Goal: Task Accomplishment & Management: Manage account settings

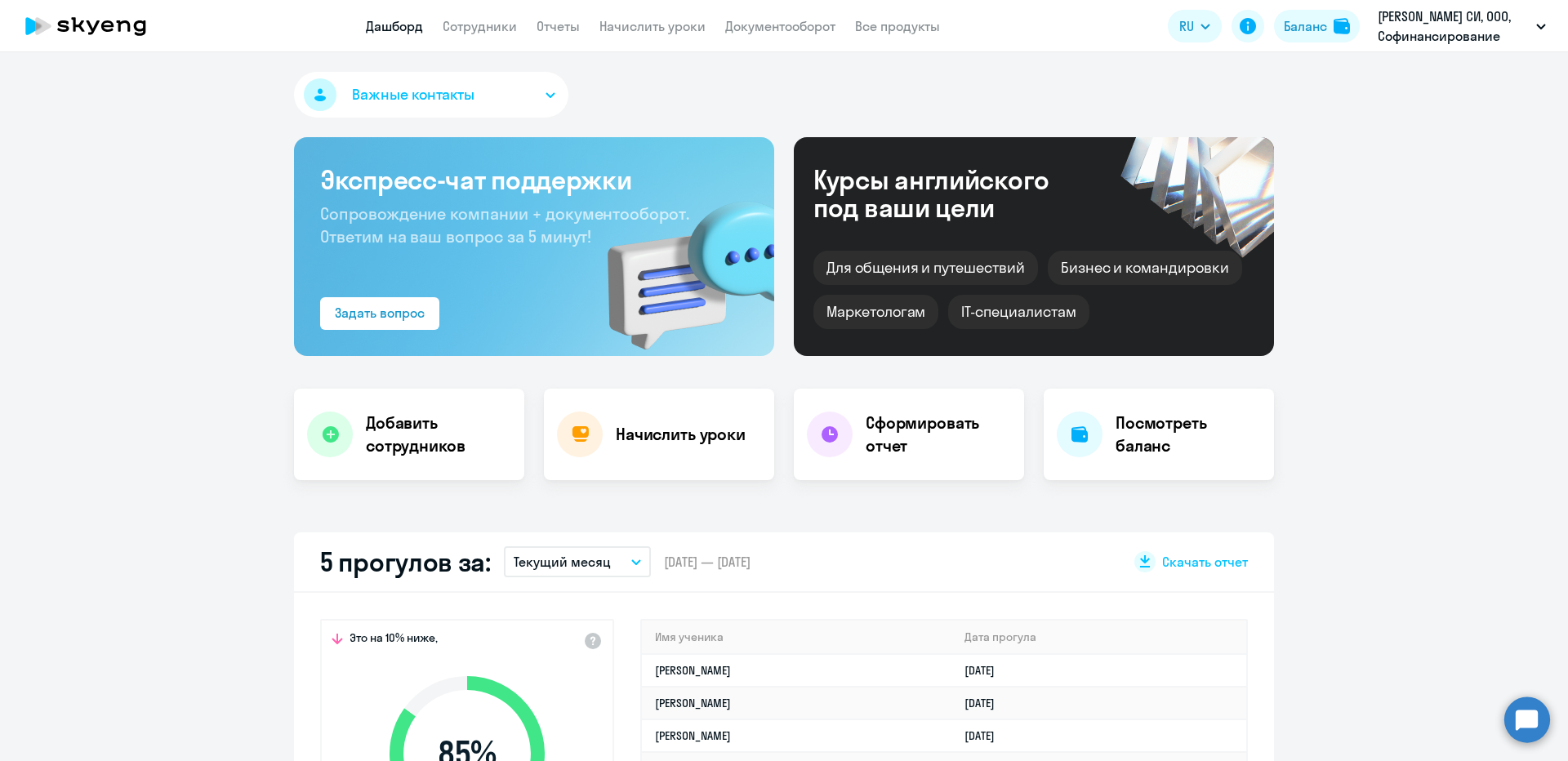
click at [491, 30] on link "Сотрудники" at bounding box center [479, 27] width 74 height 17
select select "30"
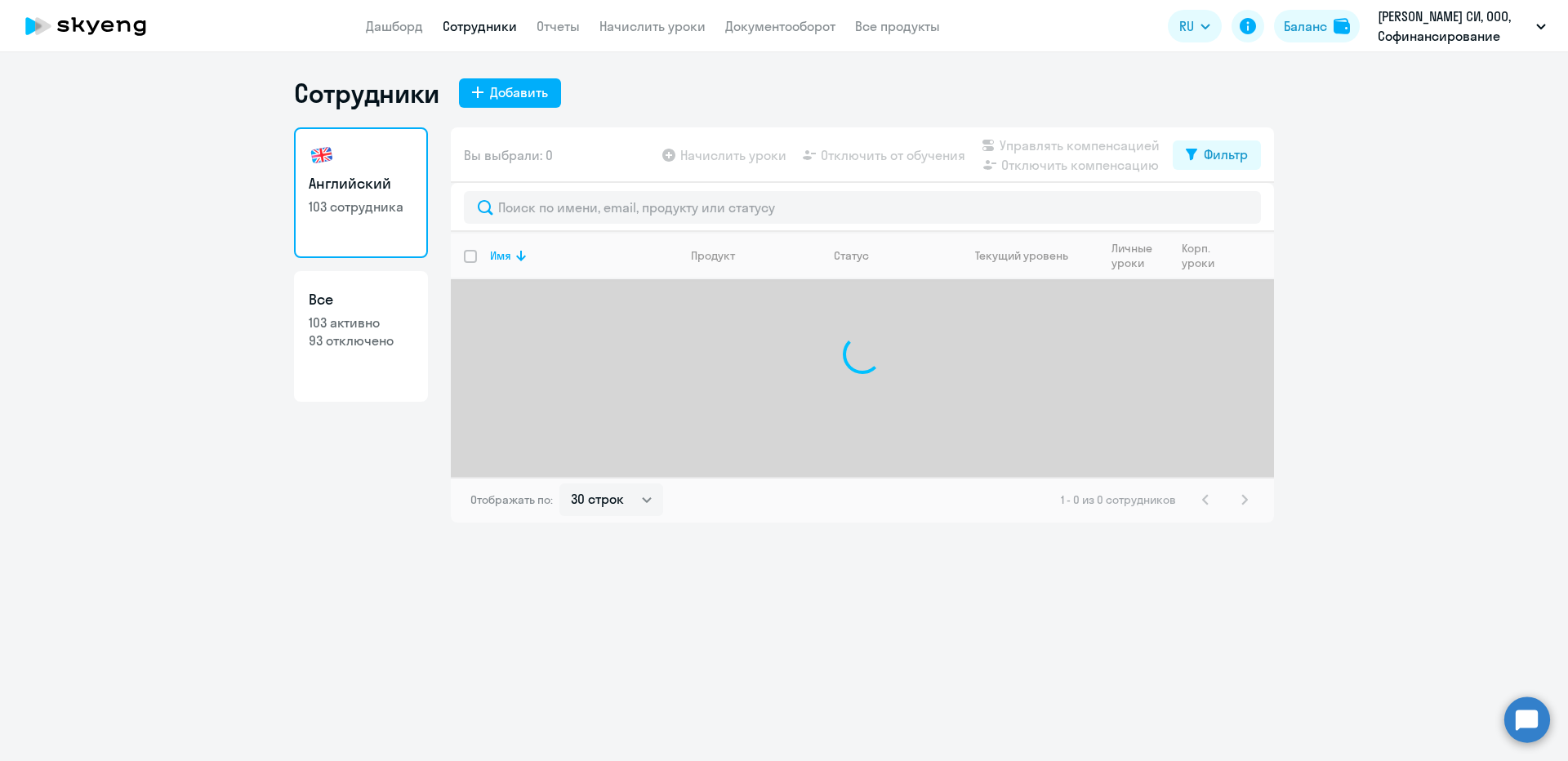
click at [534, 188] on div at bounding box center [862, 207] width 823 height 49
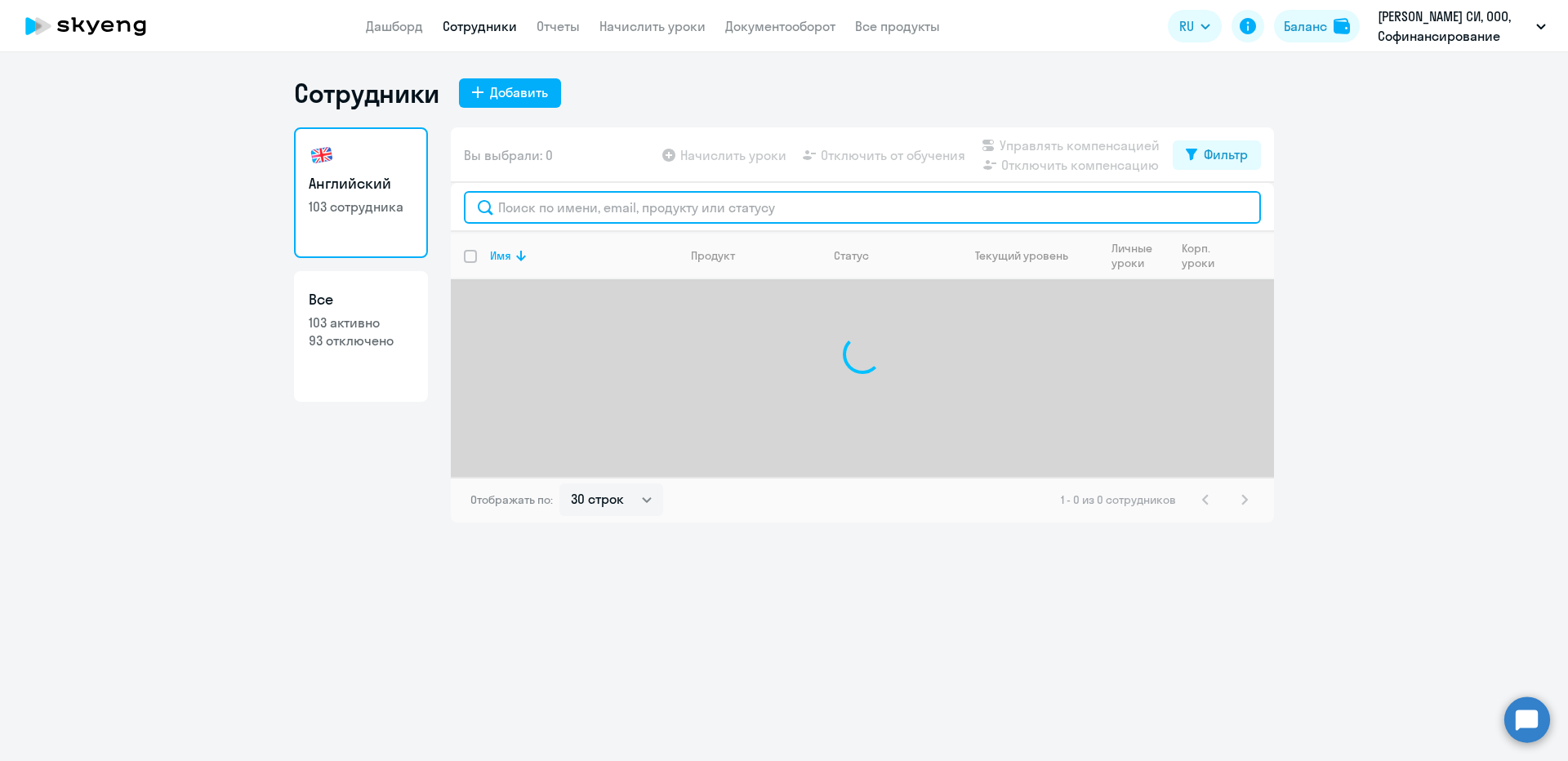
click at [522, 207] on input "text" at bounding box center [863, 207] width 797 height 32
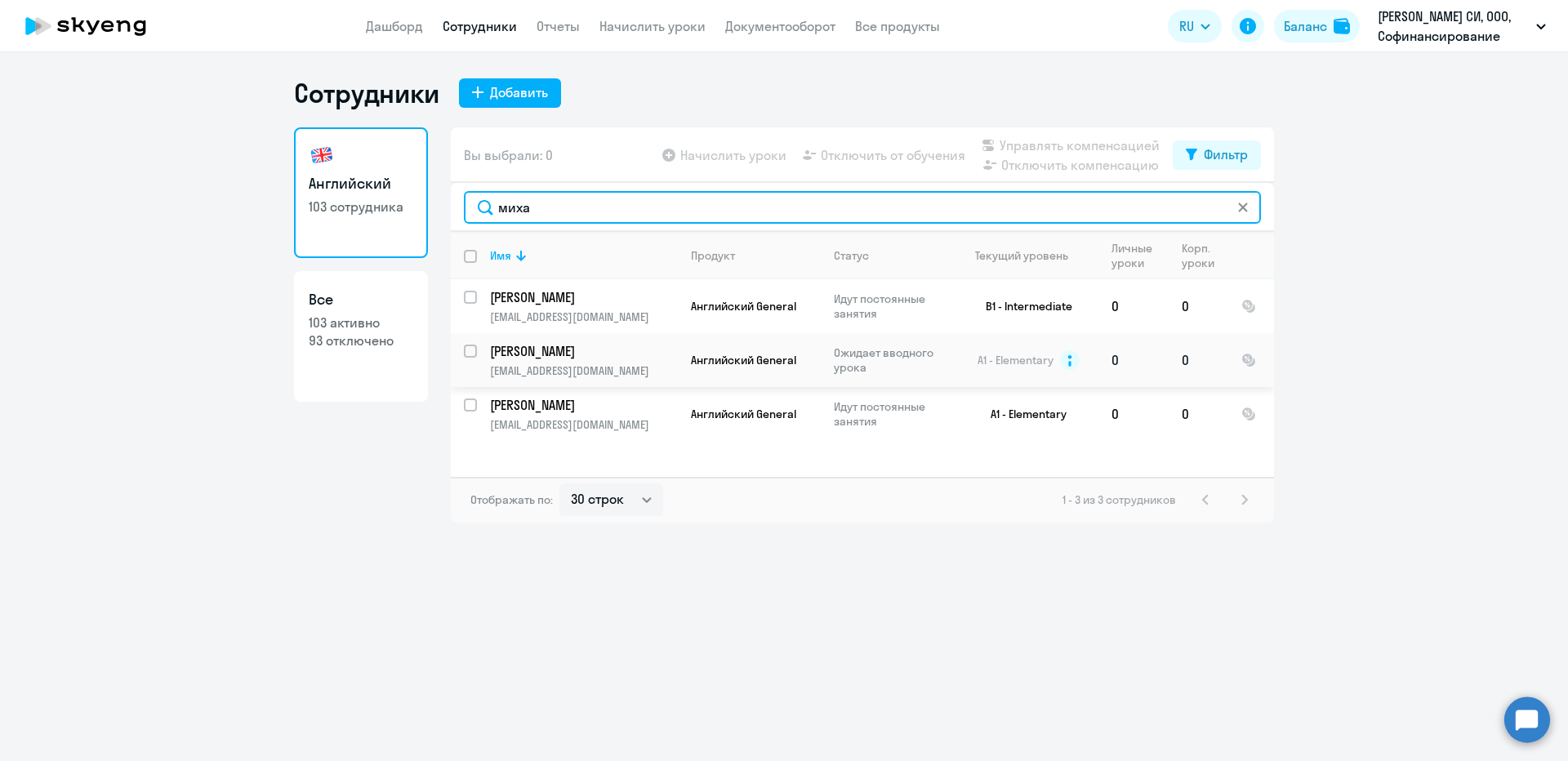
type input "миха"
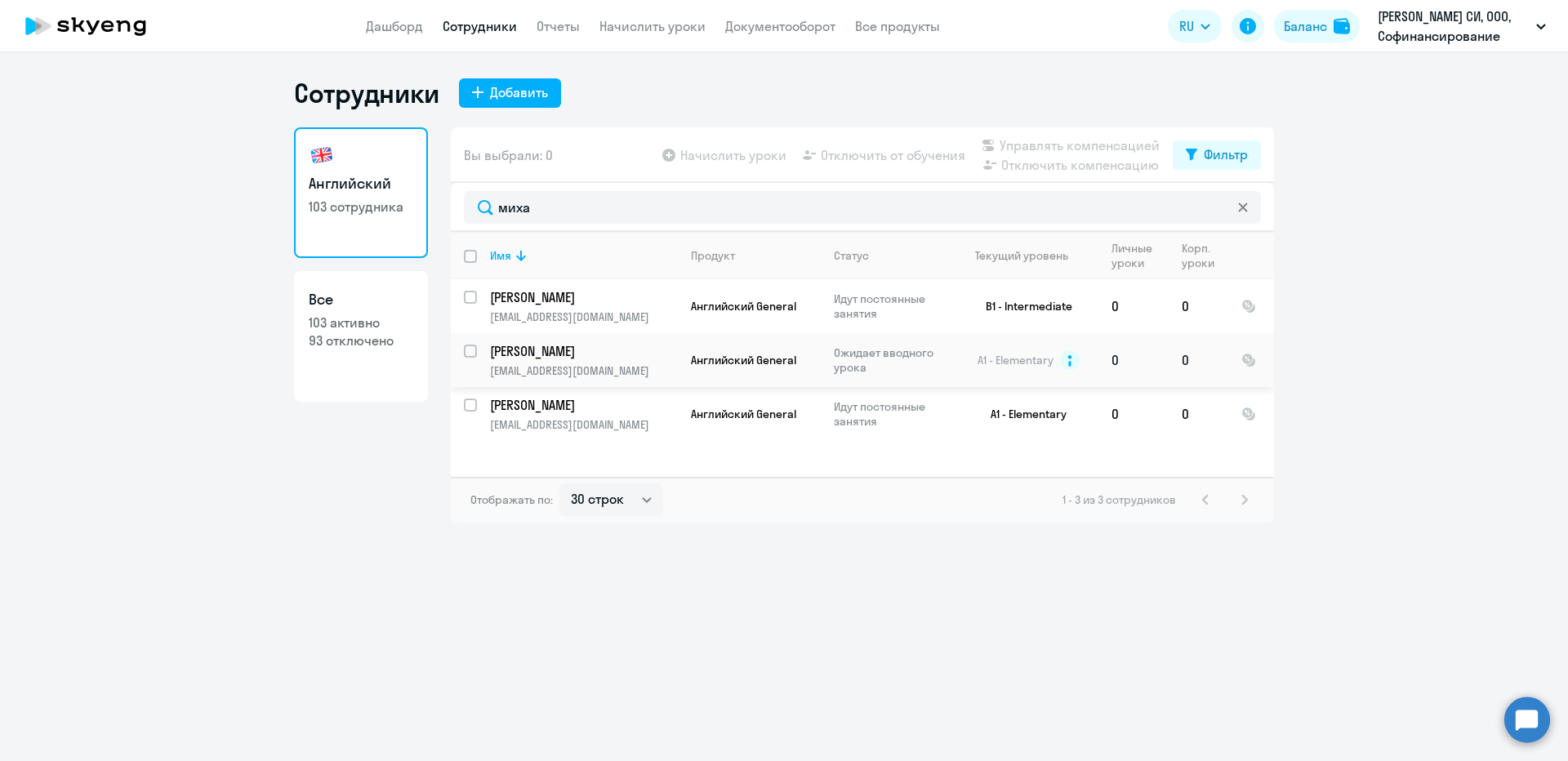
click at [514, 346] on p "[PERSON_NAME]" at bounding box center [582, 351] width 184 height 18
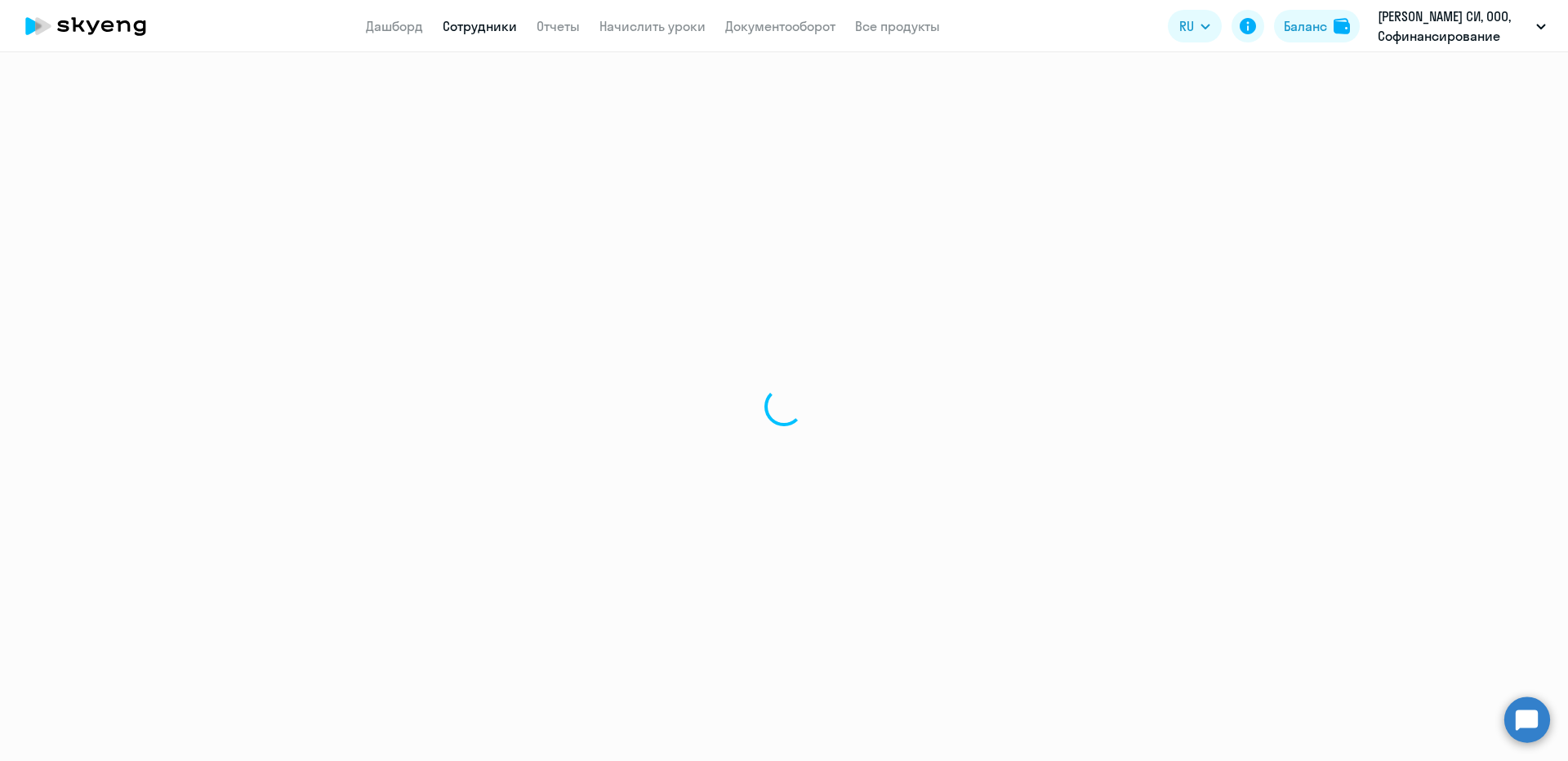
select select "english"
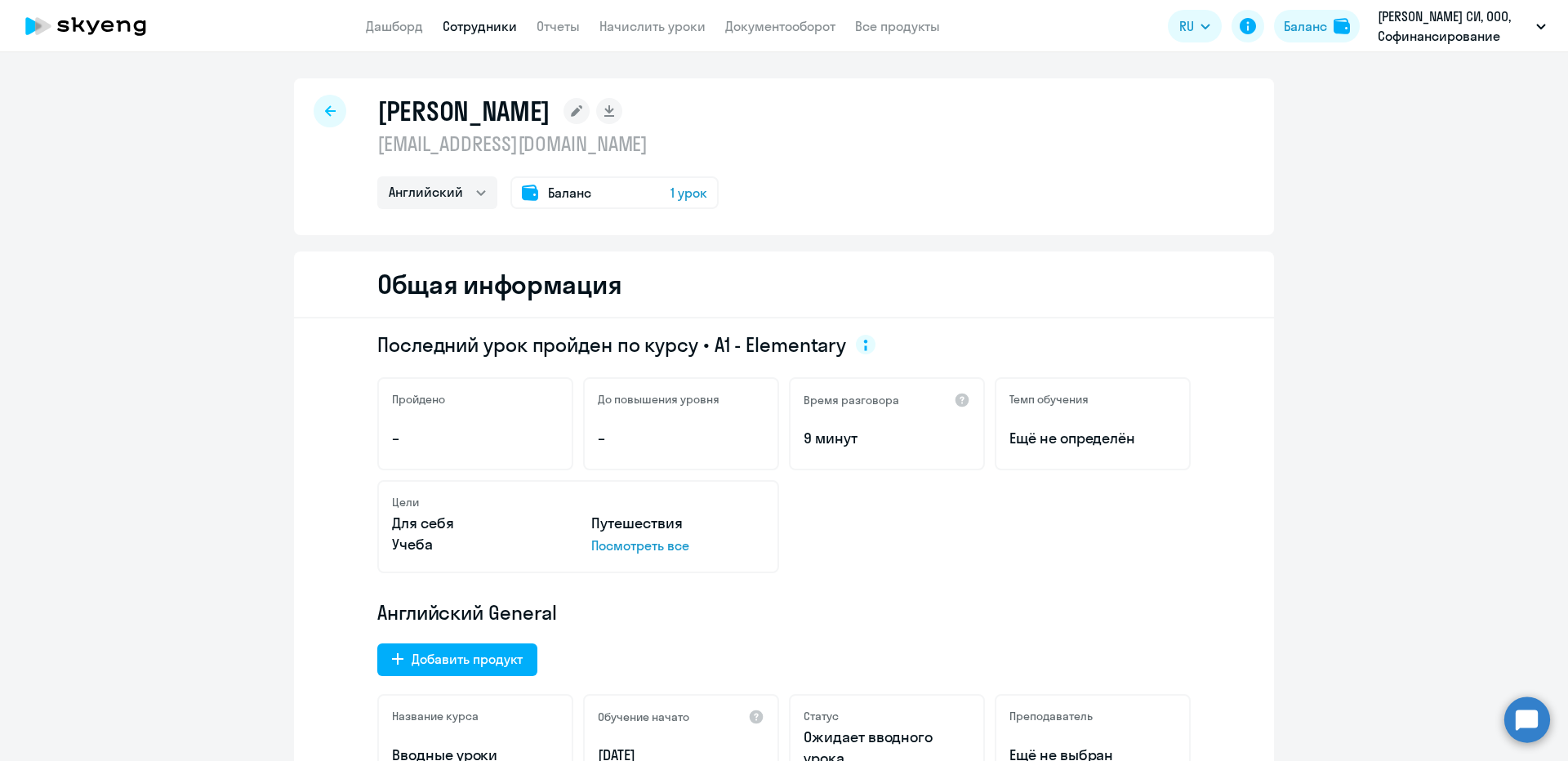
click at [508, 153] on p "[EMAIL_ADDRESS][DOMAIN_NAME]" at bounding box center [547, 143] width 341 height 26
copy p "[EMAIL_ADDRESS][DOMAIN_NAME]"
click at [325, 110] on icon at bounding box center [330, 110] width 11 height 11
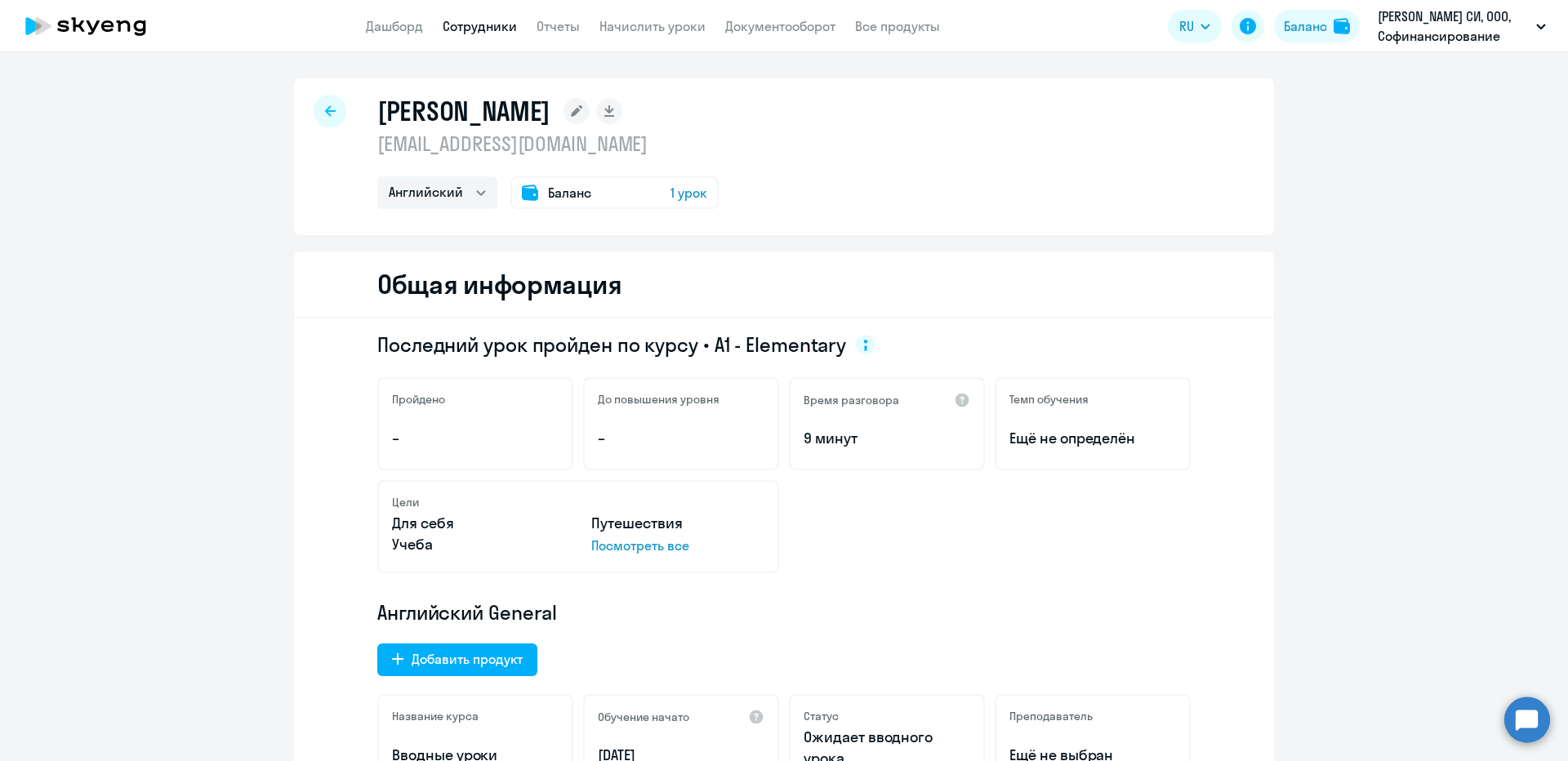
select select "30"
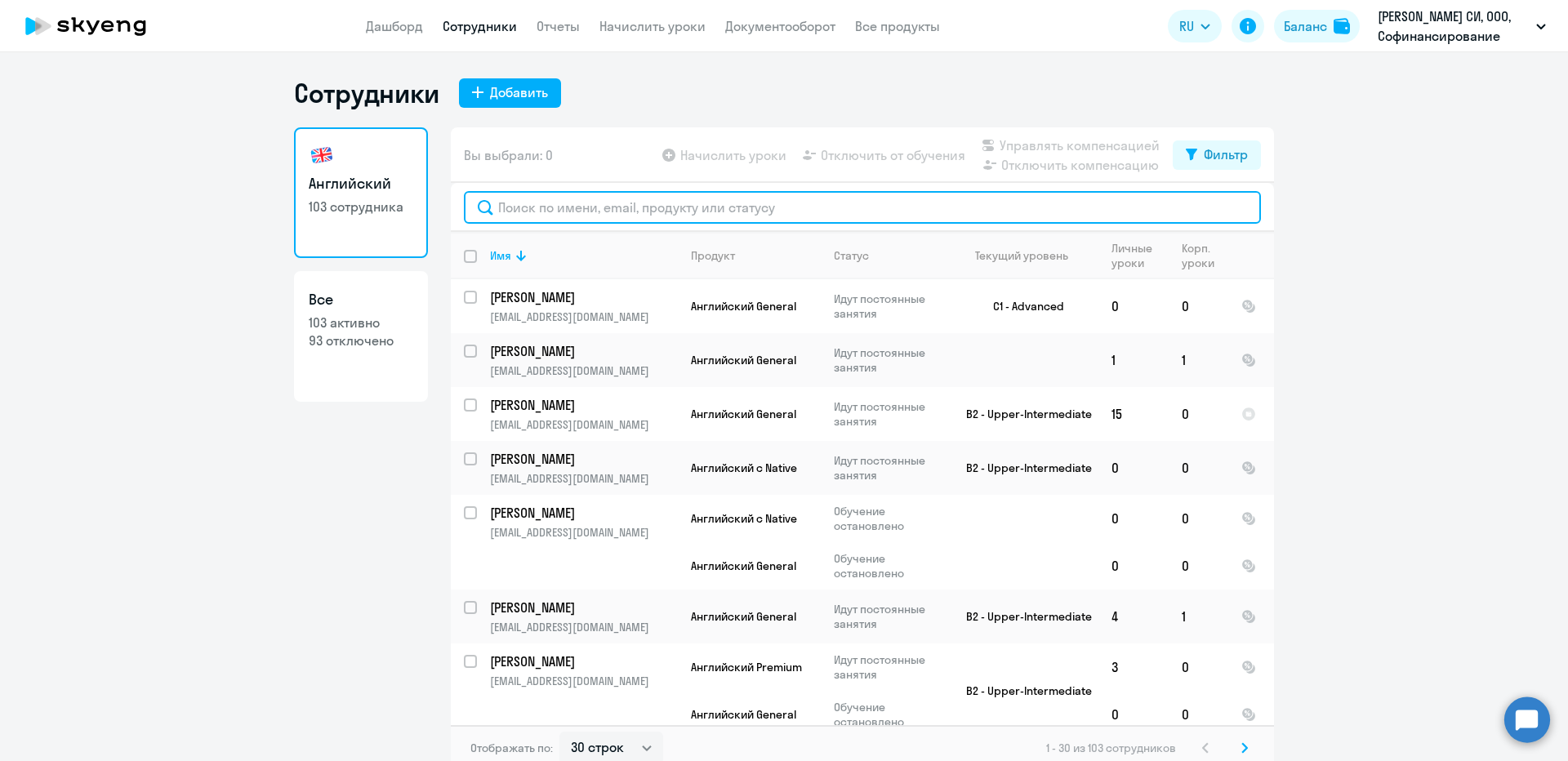
click at [731, 206] on input "text" at bounding box center [863, 207] width 797 height 32
paste input "[EMAIL_ADDRESS][DOMAIN_NAME]"
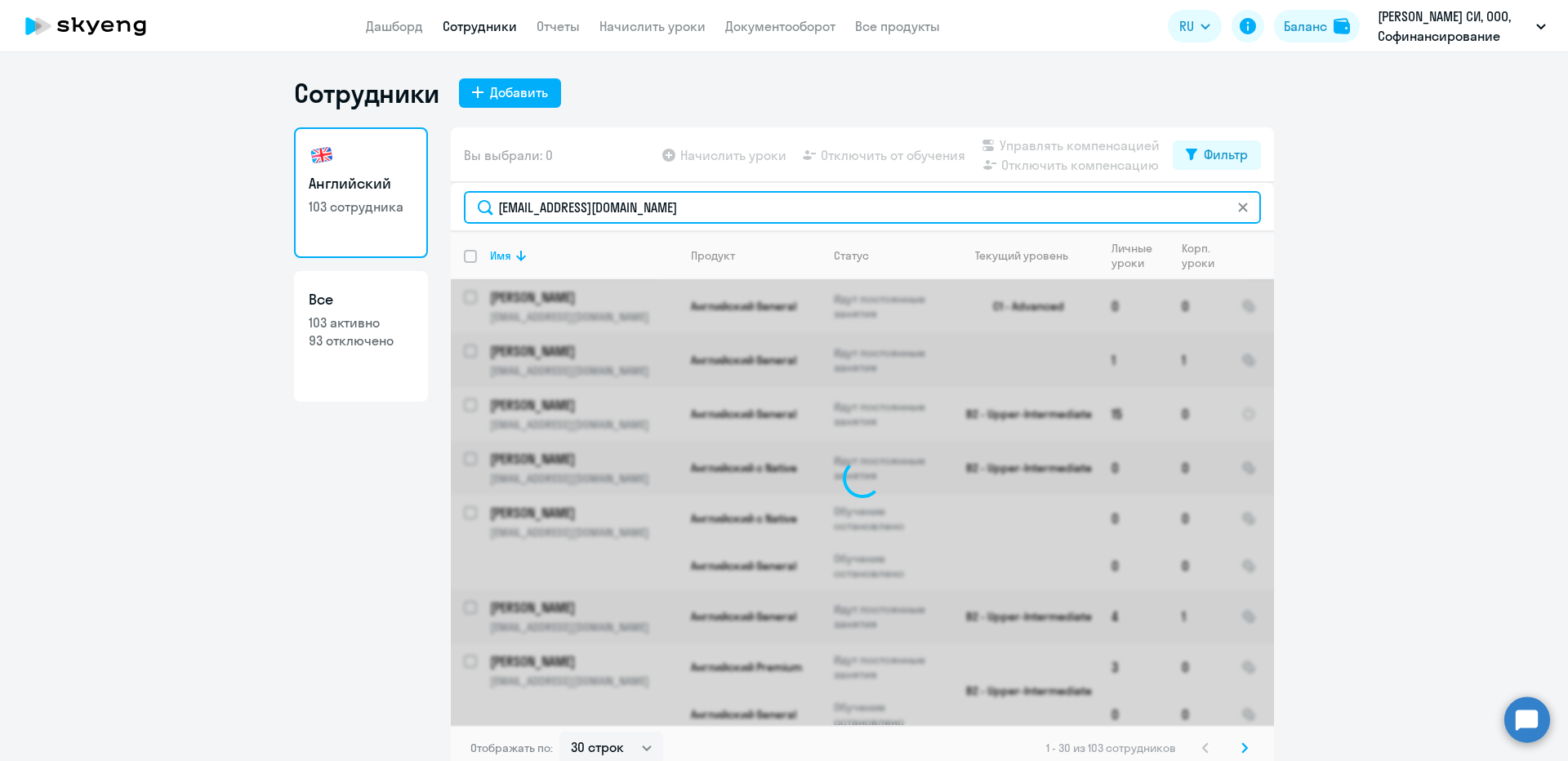
type input "[EMAIL_ADDRESS][DOMAIN_NAME]"
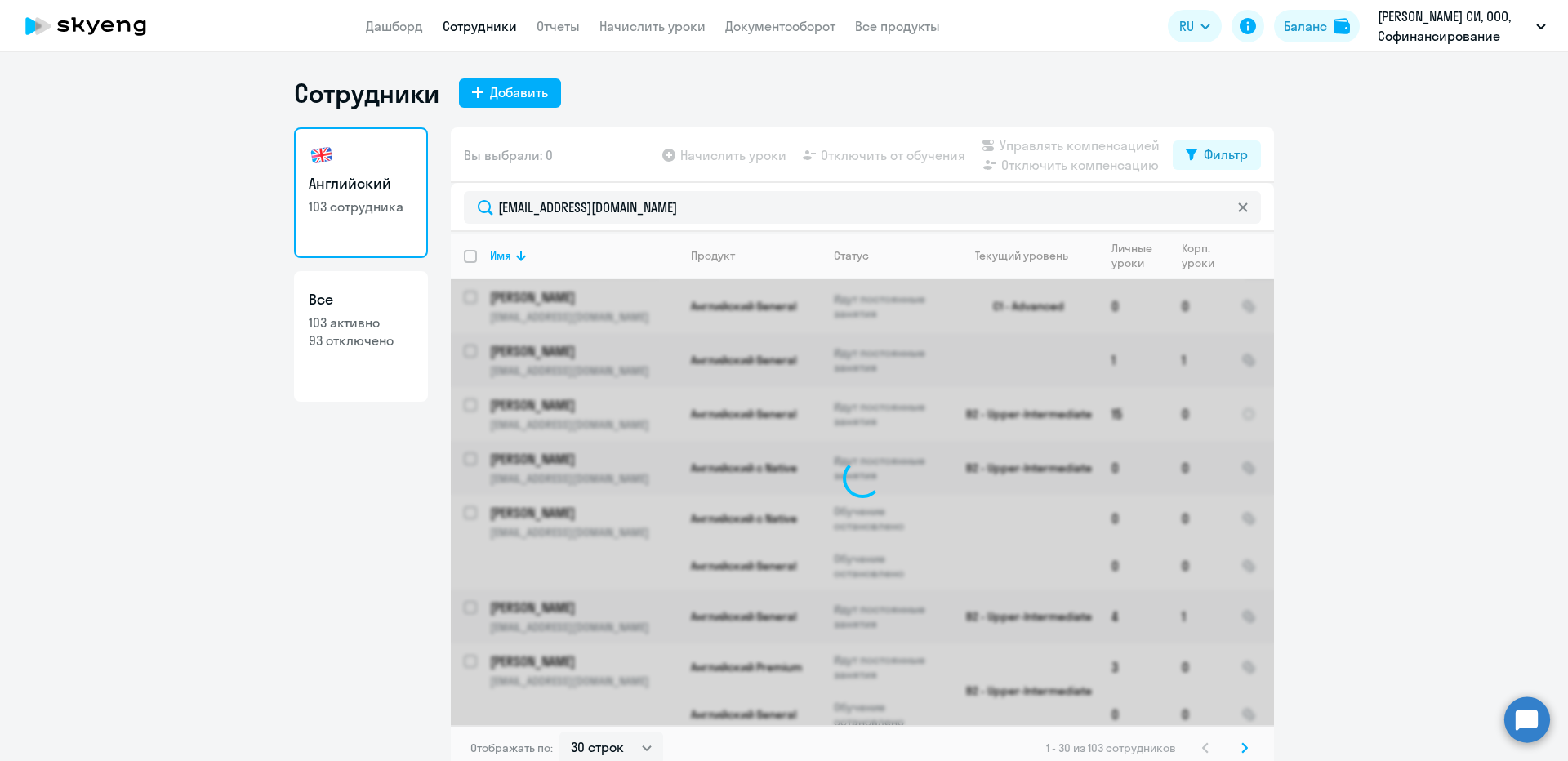
click at [630, 38] on app-header "Дашборд Сотрудники Отчеты Начислить уроки Документооборот Все продукты Дашборд …" at bounding box center [784, 26] width 1568 height 52
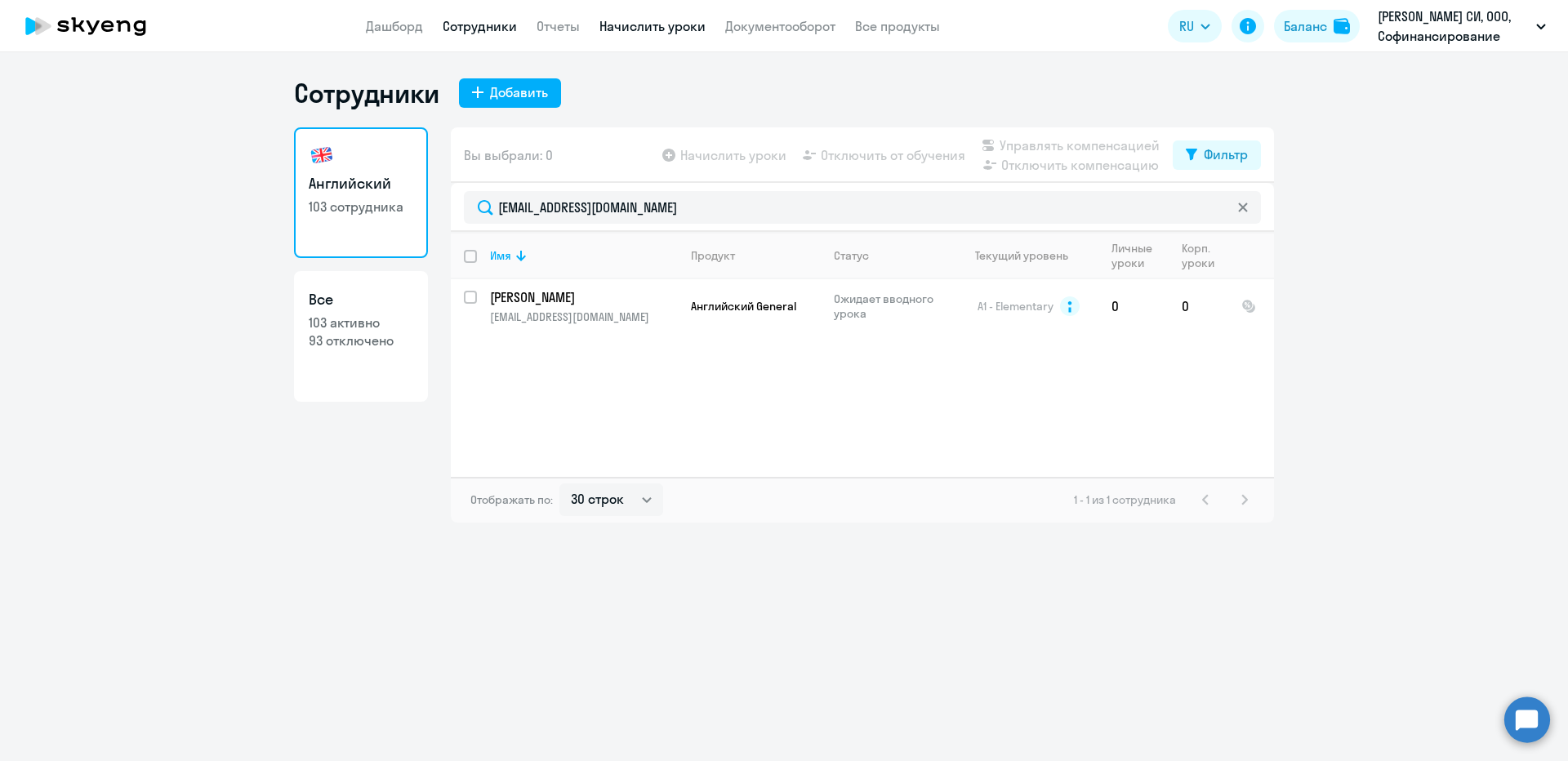
click at [622, 26] on link "Начислить уроки" at bounding box center [653, 27] width 106 height 17
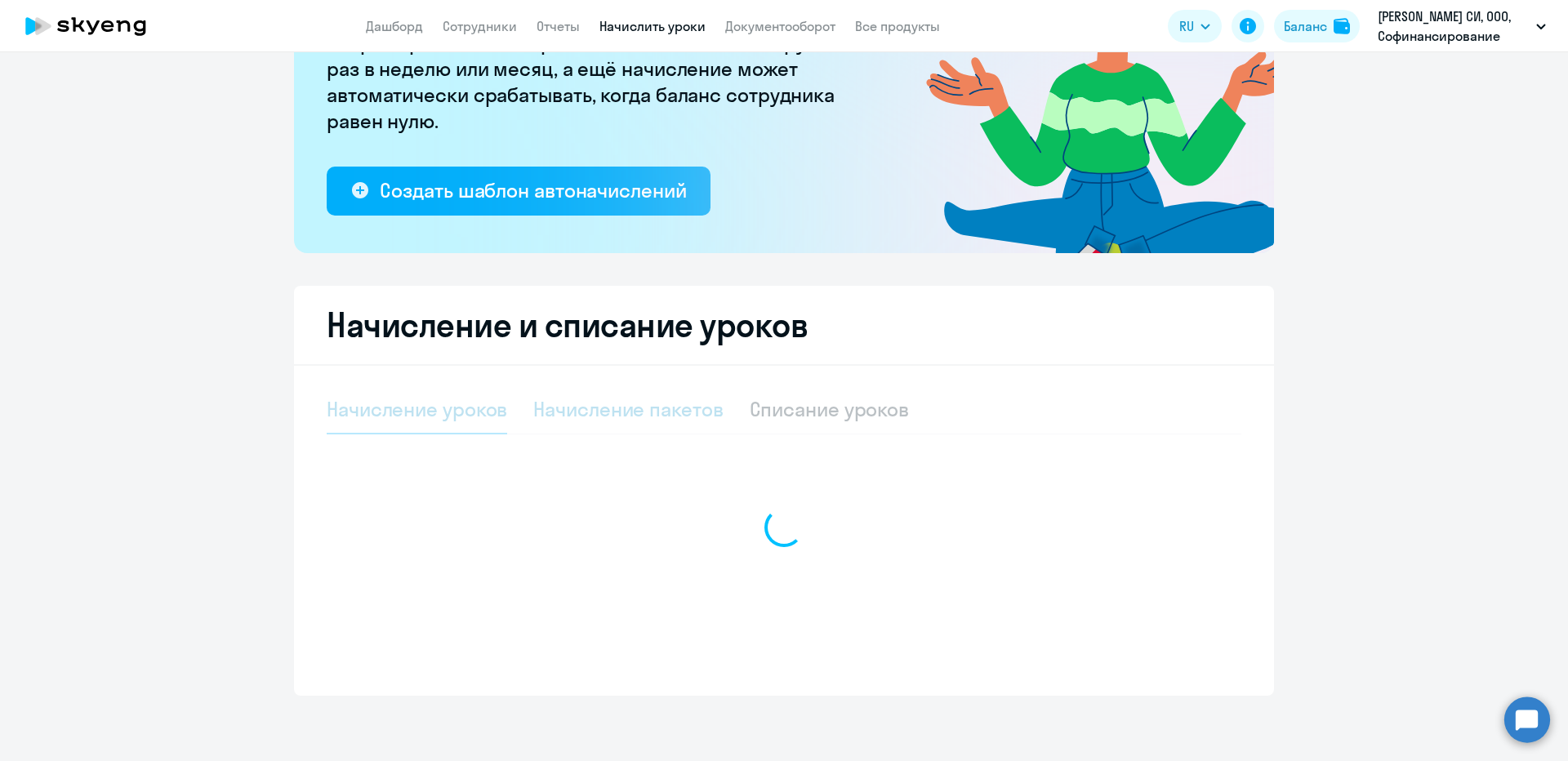
select select "10"
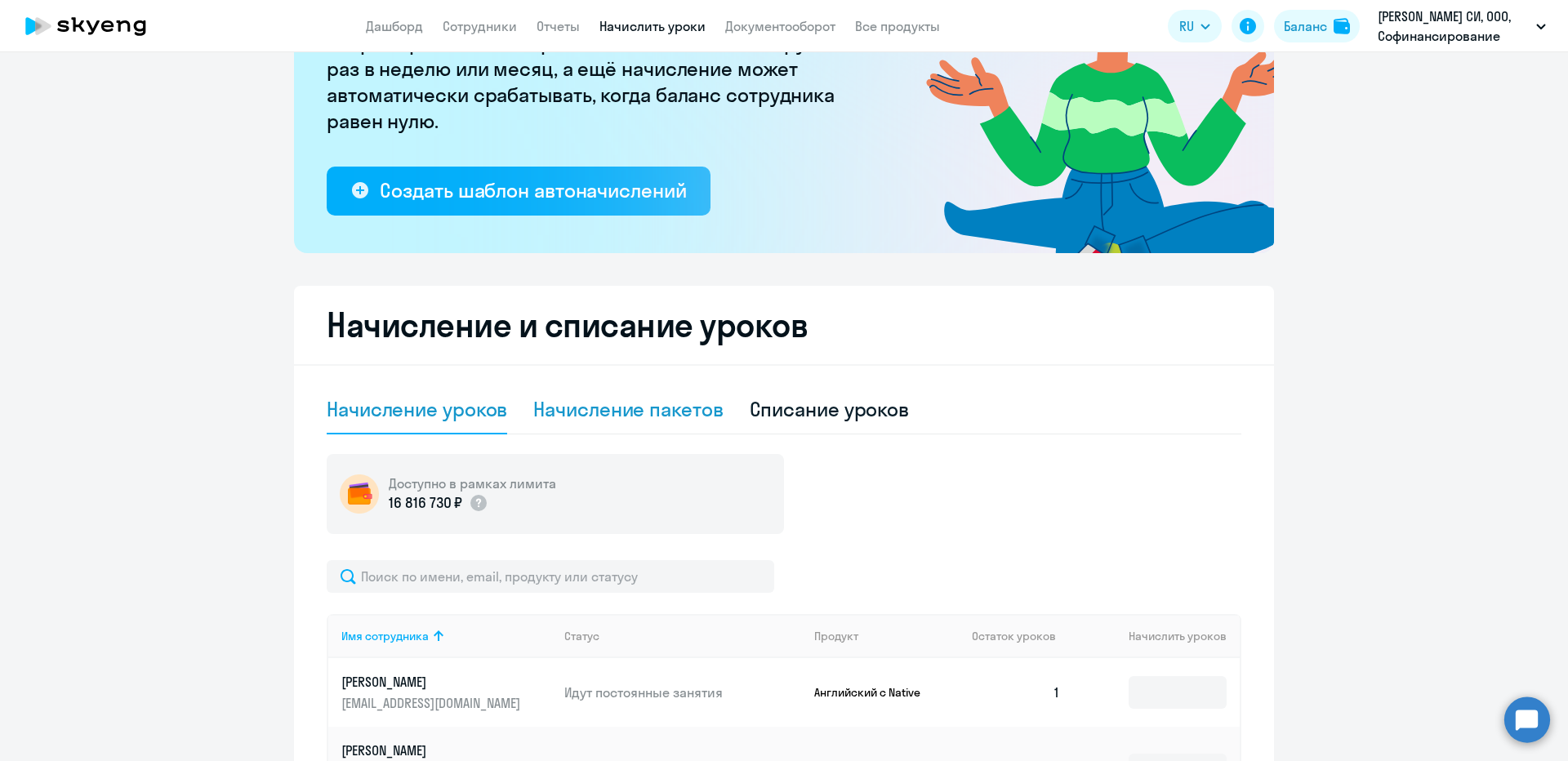
click at [584, 411] on div "Начисление пакетов" at bounding box center [628, 409] width 189 height 26
select select "10"
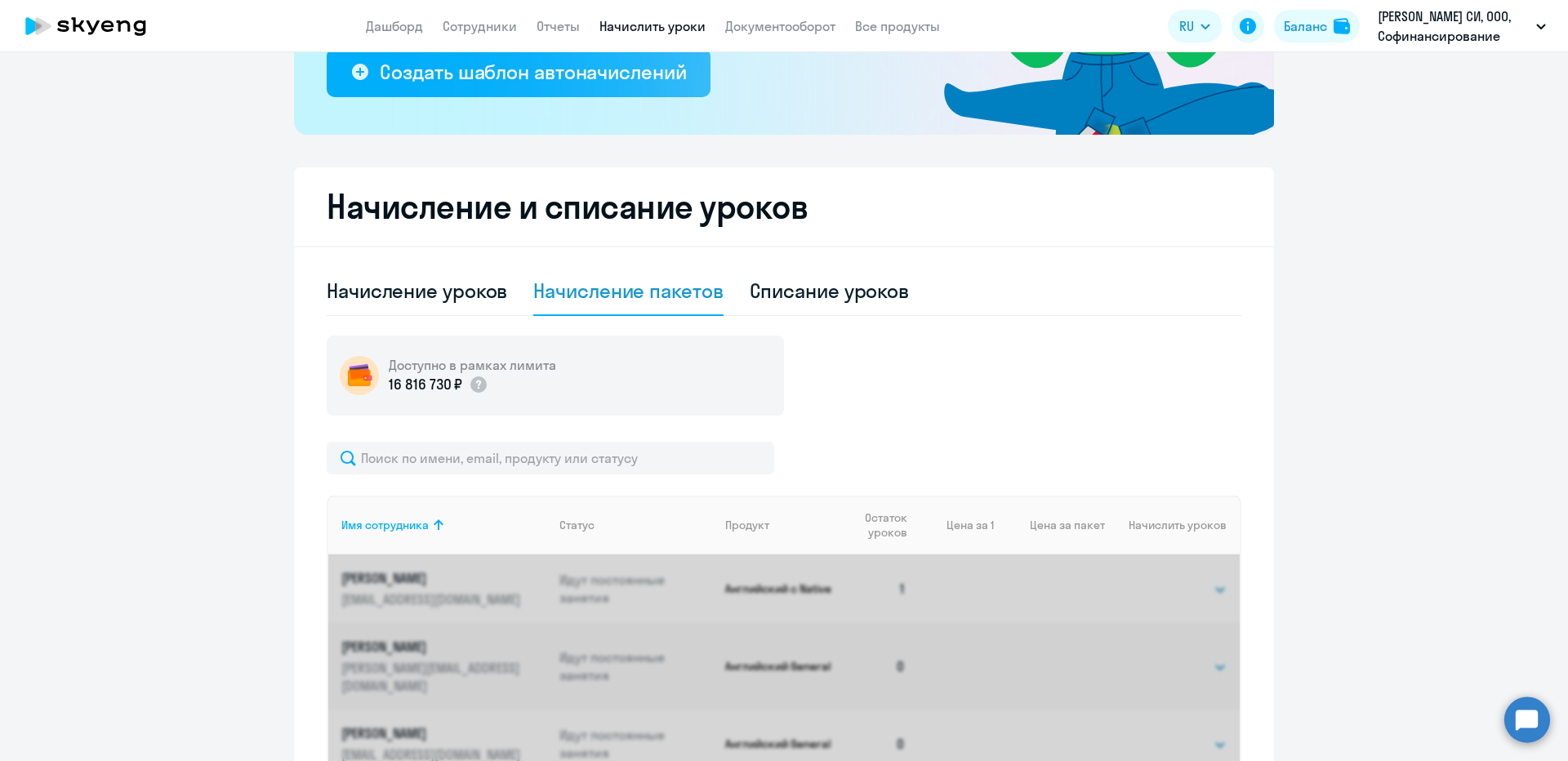
scroll to position [449, 0]
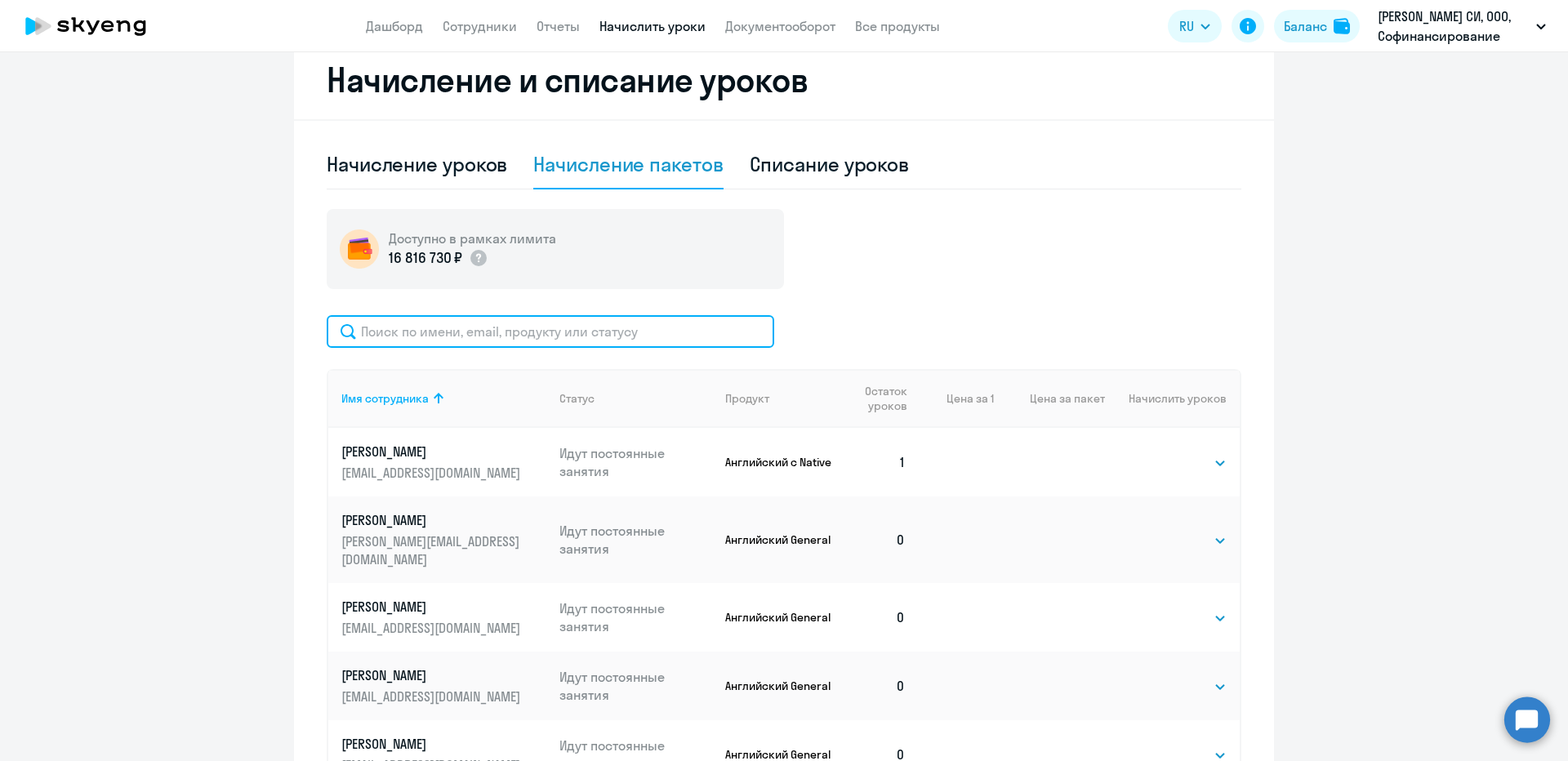
click at [492, 337] on input "text" at bounding box center [550, 331] width 448 height 32
paste input "[EMAIL_ADDRESS][DOMAIN_NAME]"
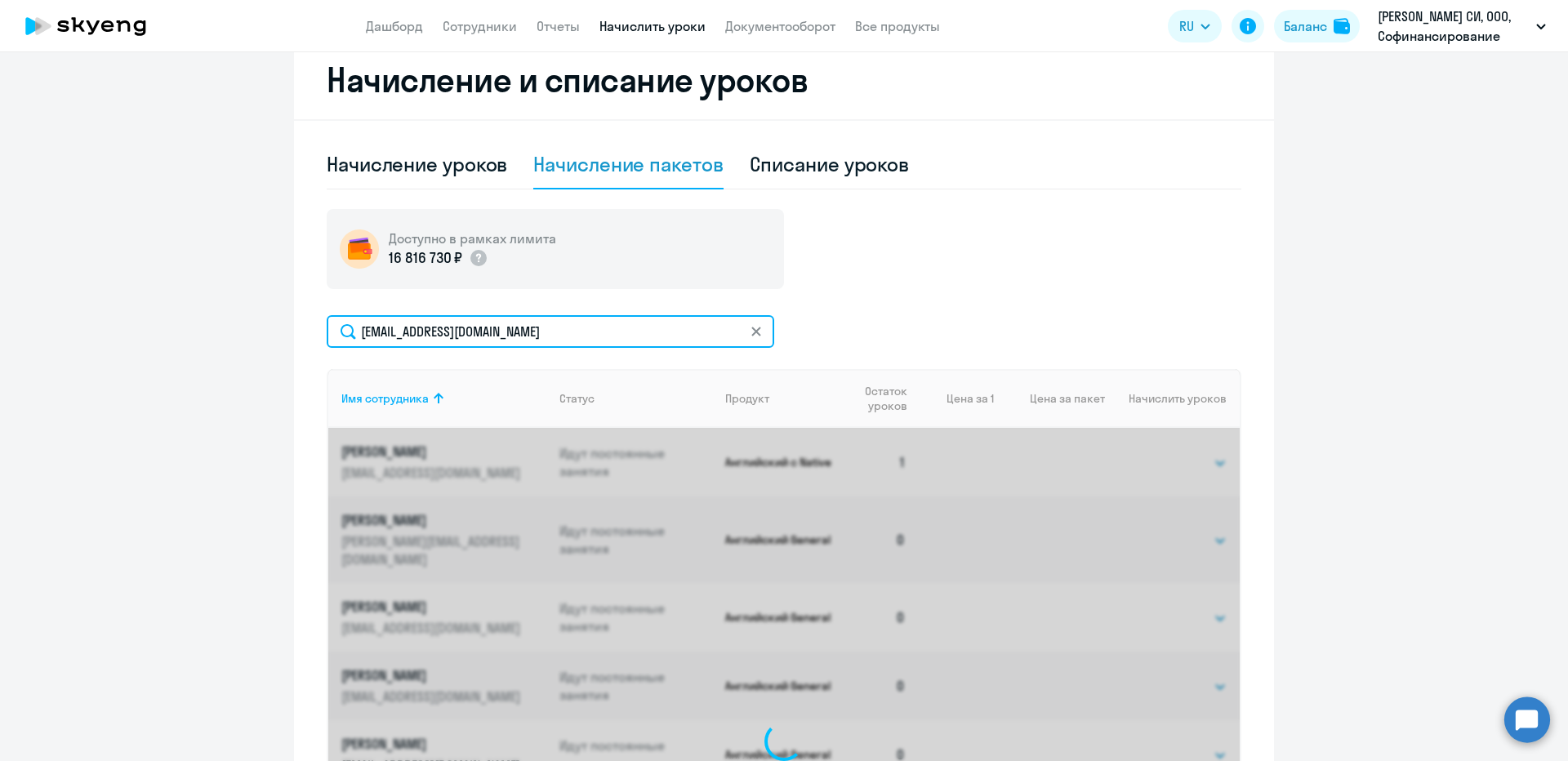
scroll to position [439, 0]
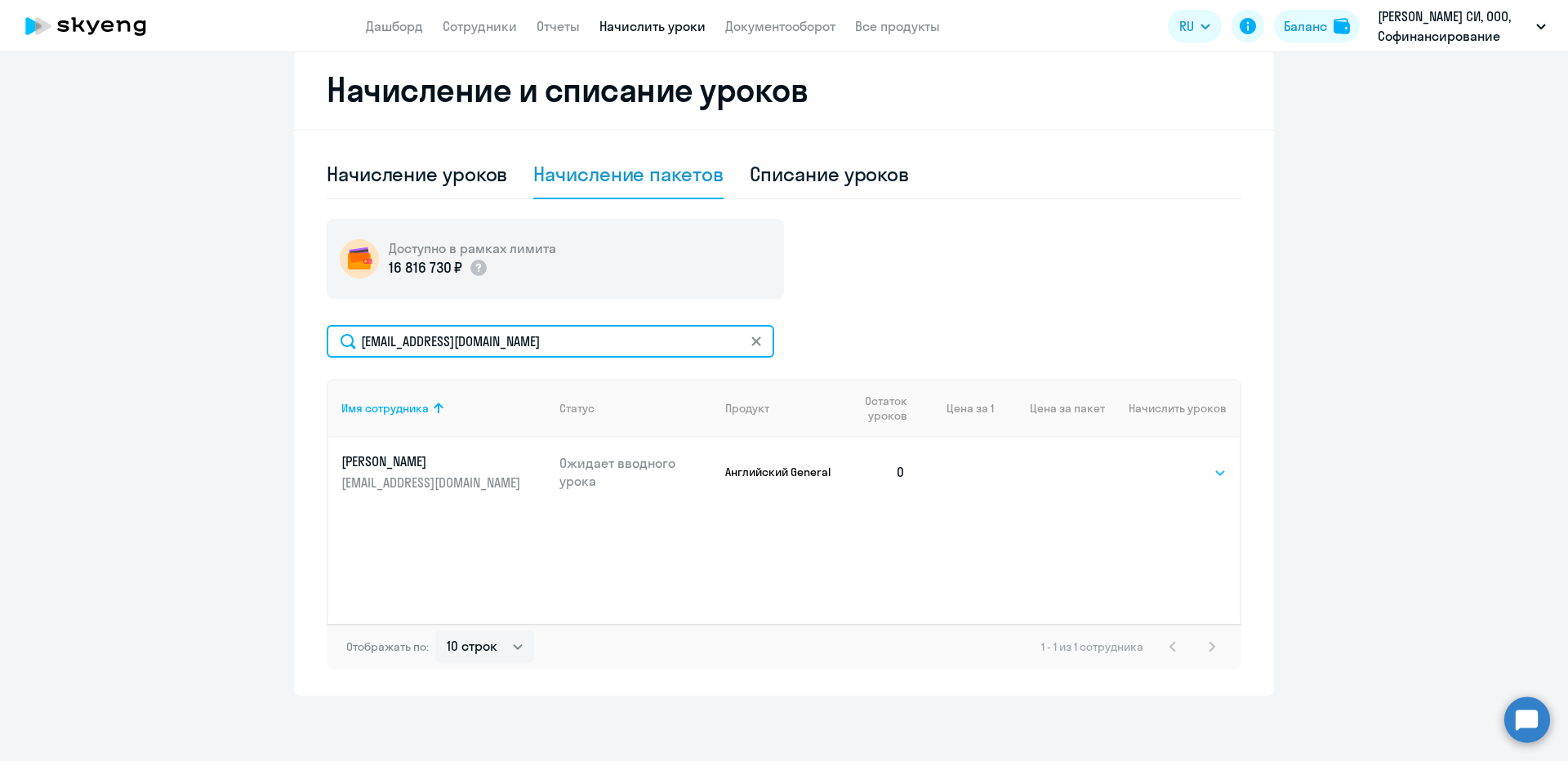
type input "[EMAIL_ADDRESS][DOMAIN_NAME]"
click at [1159, 473] on select "Выбрать 4 8 16 32 64" at bounding box center [1193, 474] width 67 height 20
select select "16"
click at [1159, 464] on select "Выбрать 4 8 16 32 64" at bounding box center [1193, 474] width 67 height 20
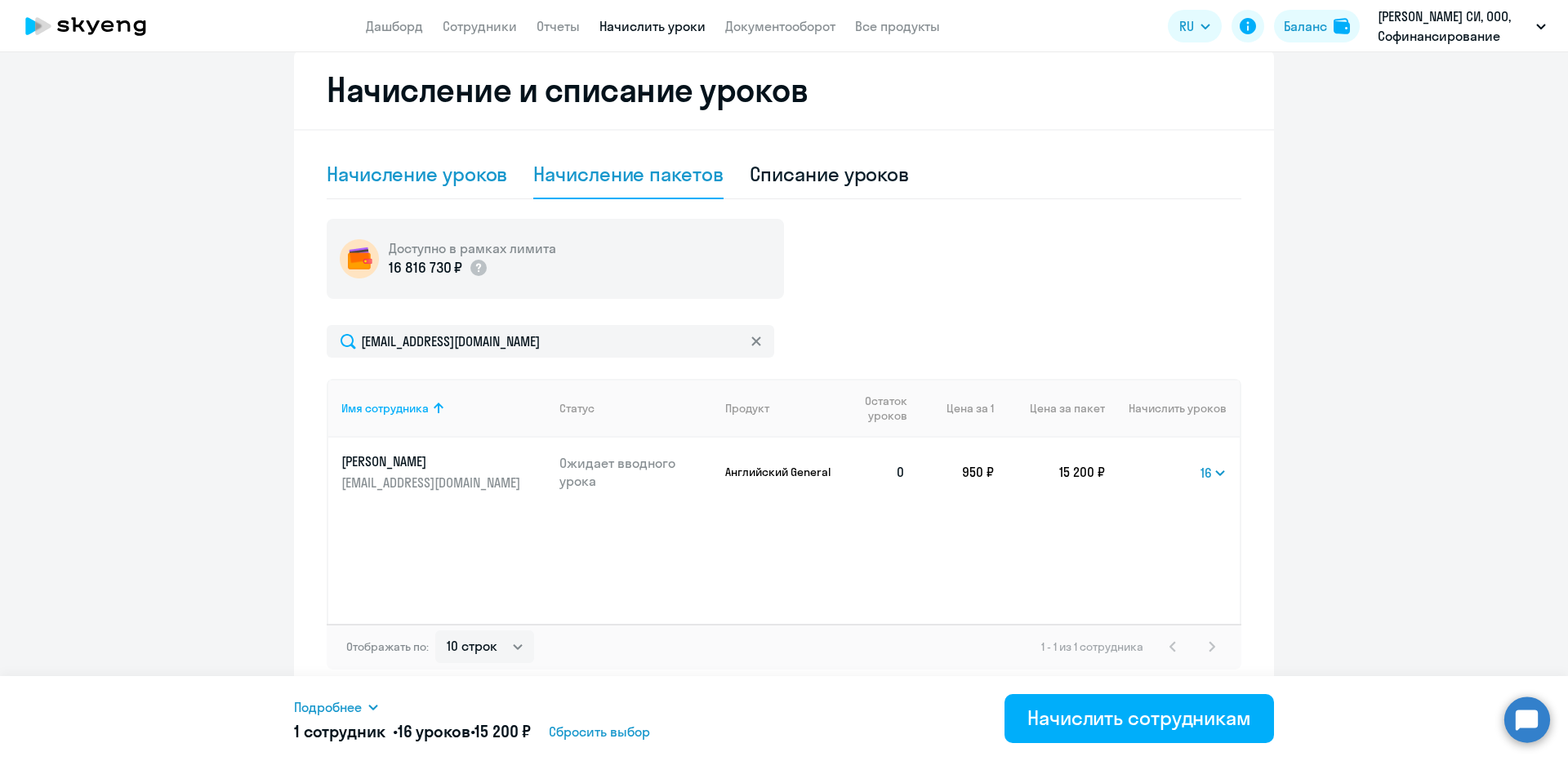
click at [392, 180] on div "Начисление уроков" at bounding box center [416, 174] width 180 height 26
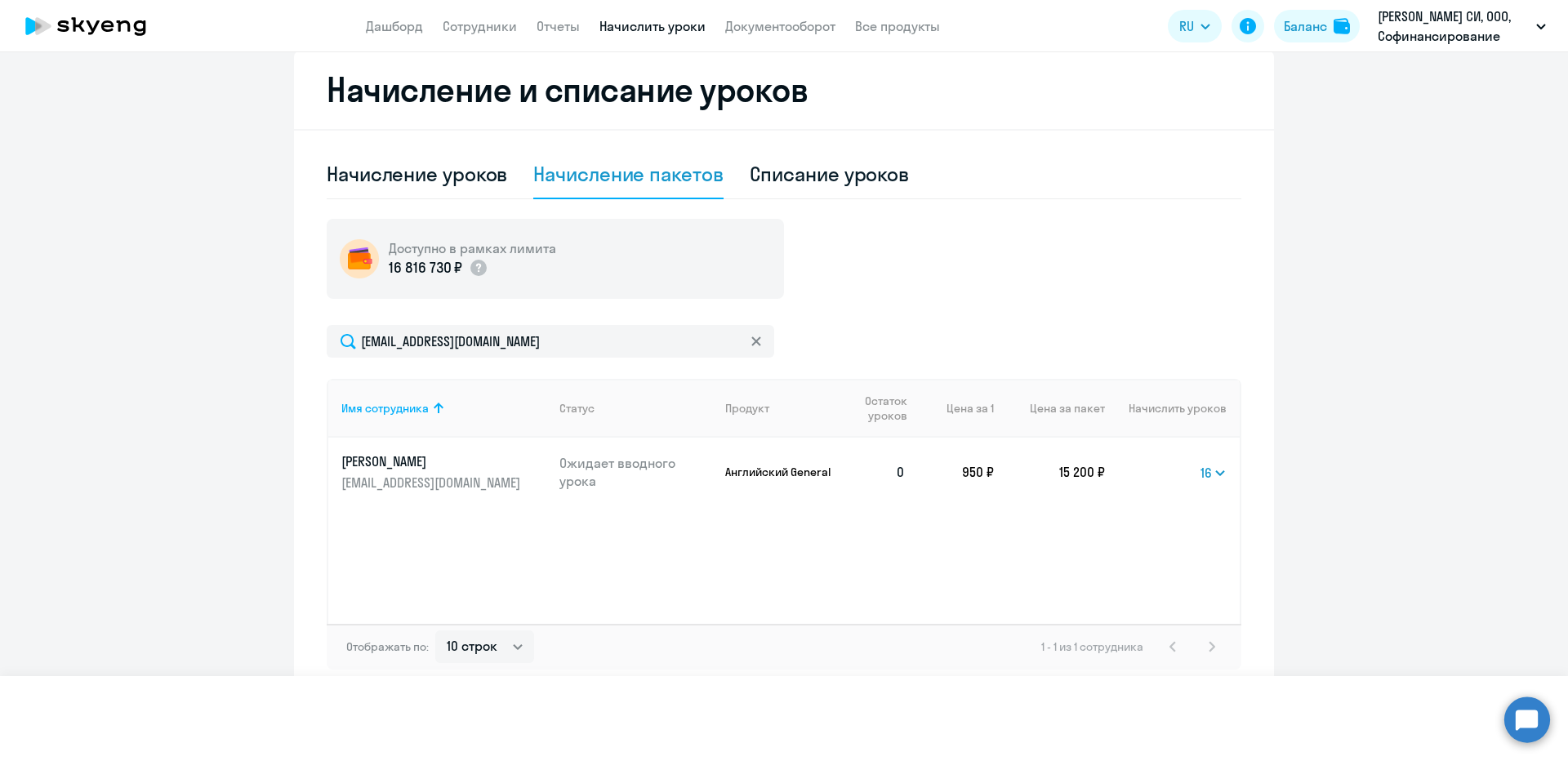
select select "10"
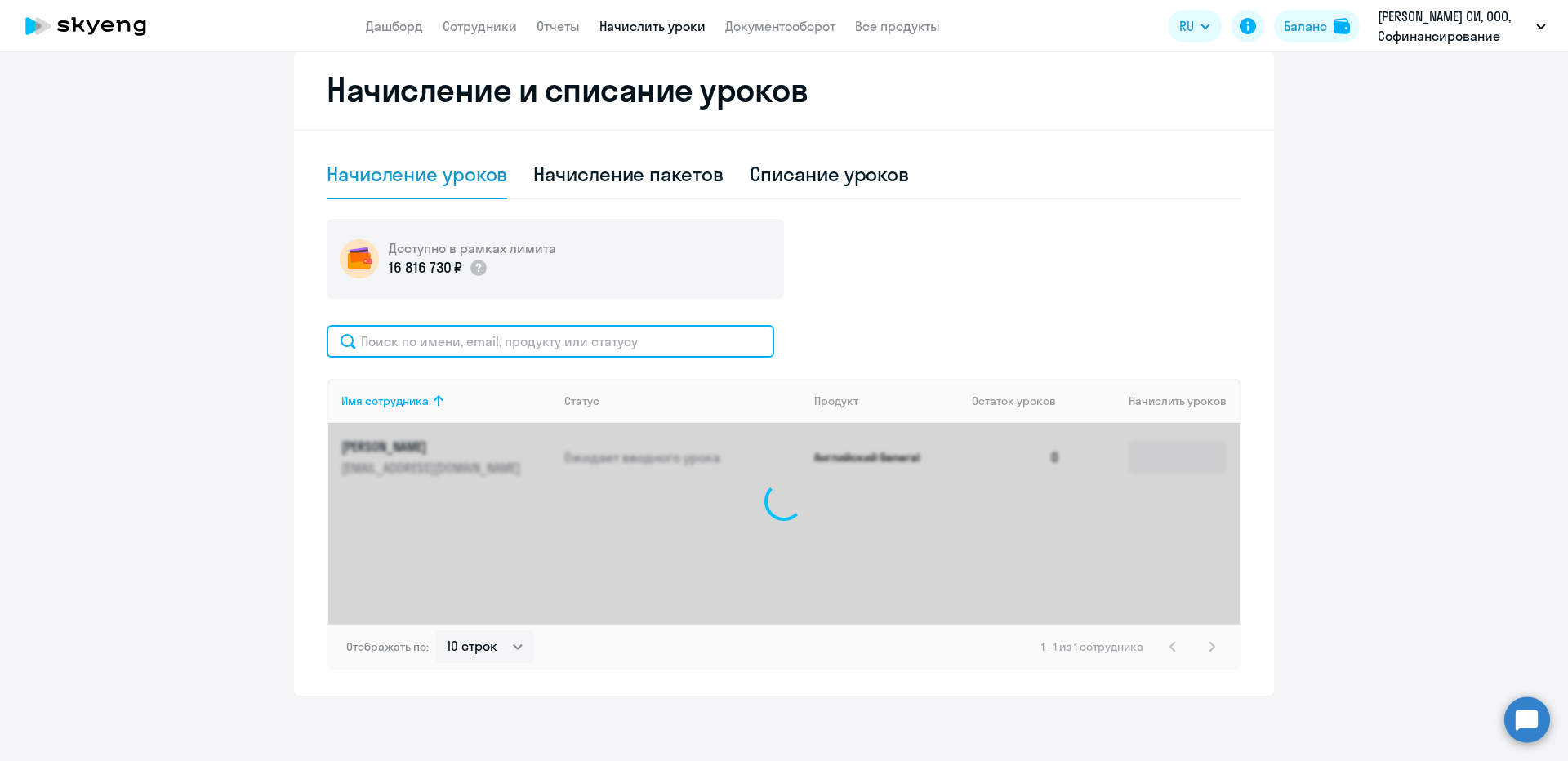
click at [470, 356] on input "text" at bounding box center [550, 341] width 448 height 32
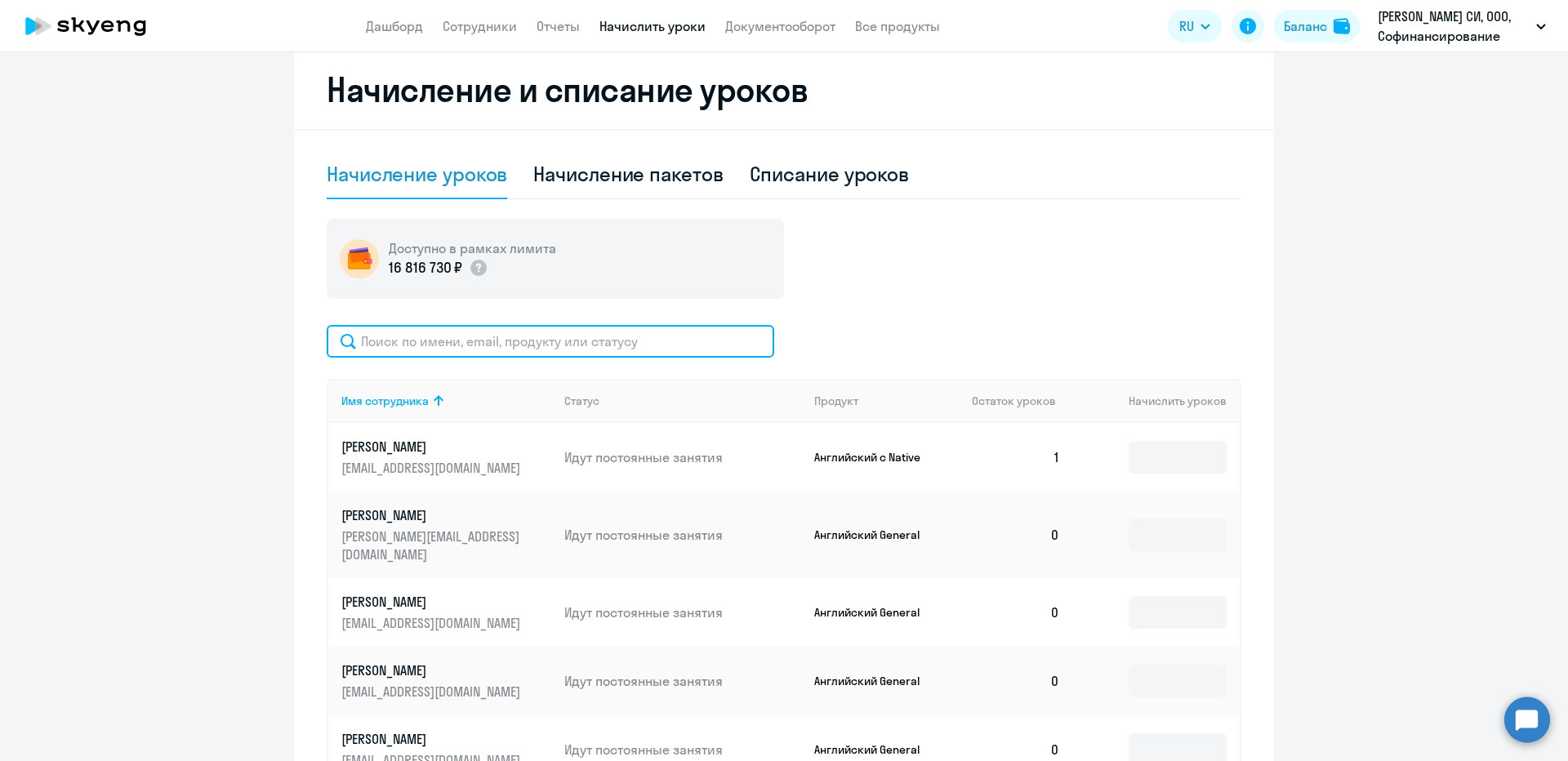
paste input "м"
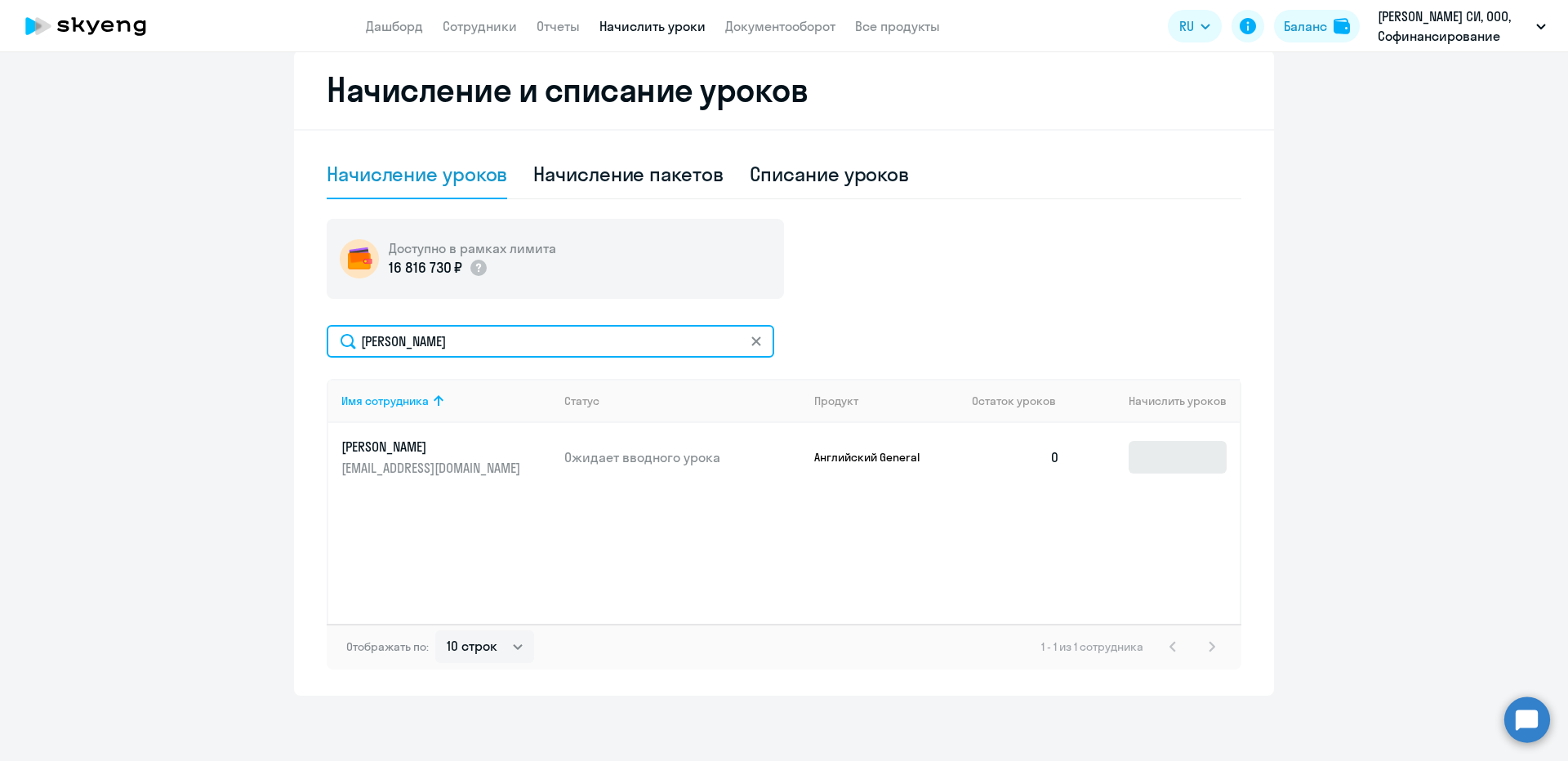
type input "[PERSON_NAME]"
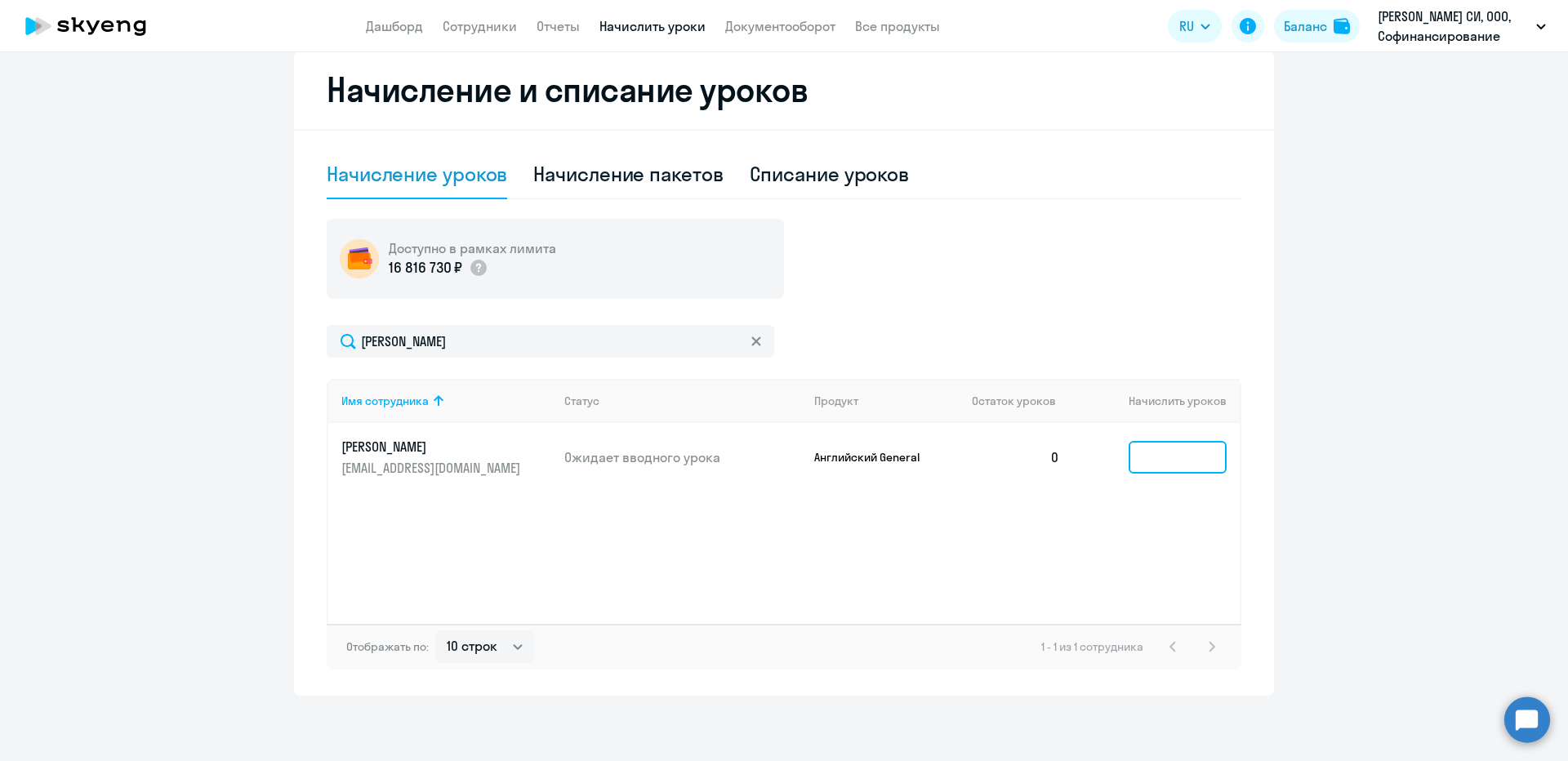
click at [1157, 465] on input at bounding box center [1178, 457] width 98 height 32
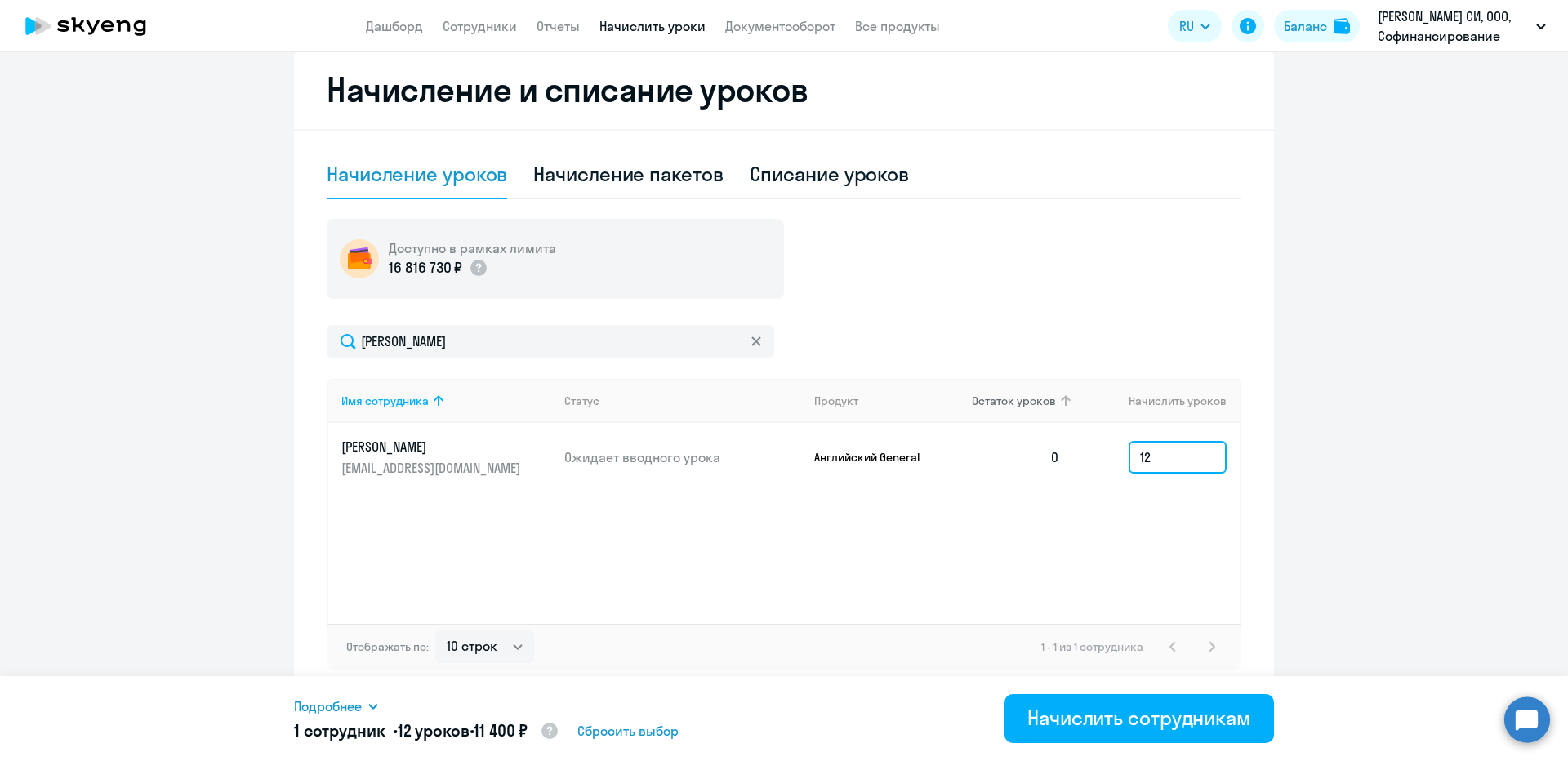
type input "12"
click at [574, 174] on div "Начисление пакетов" at bounding box center [628, 174] width 189 height 26
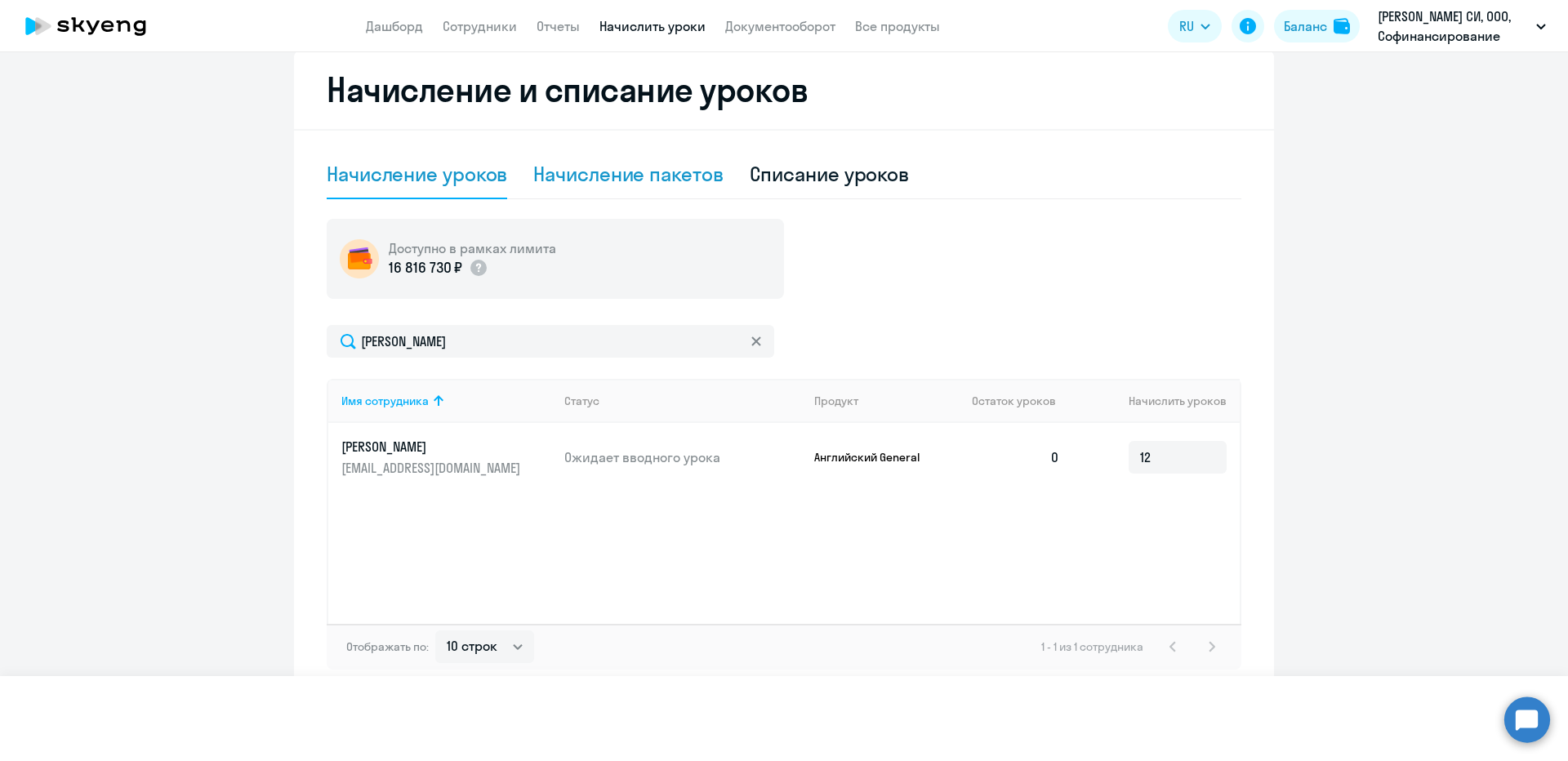
select select "10"
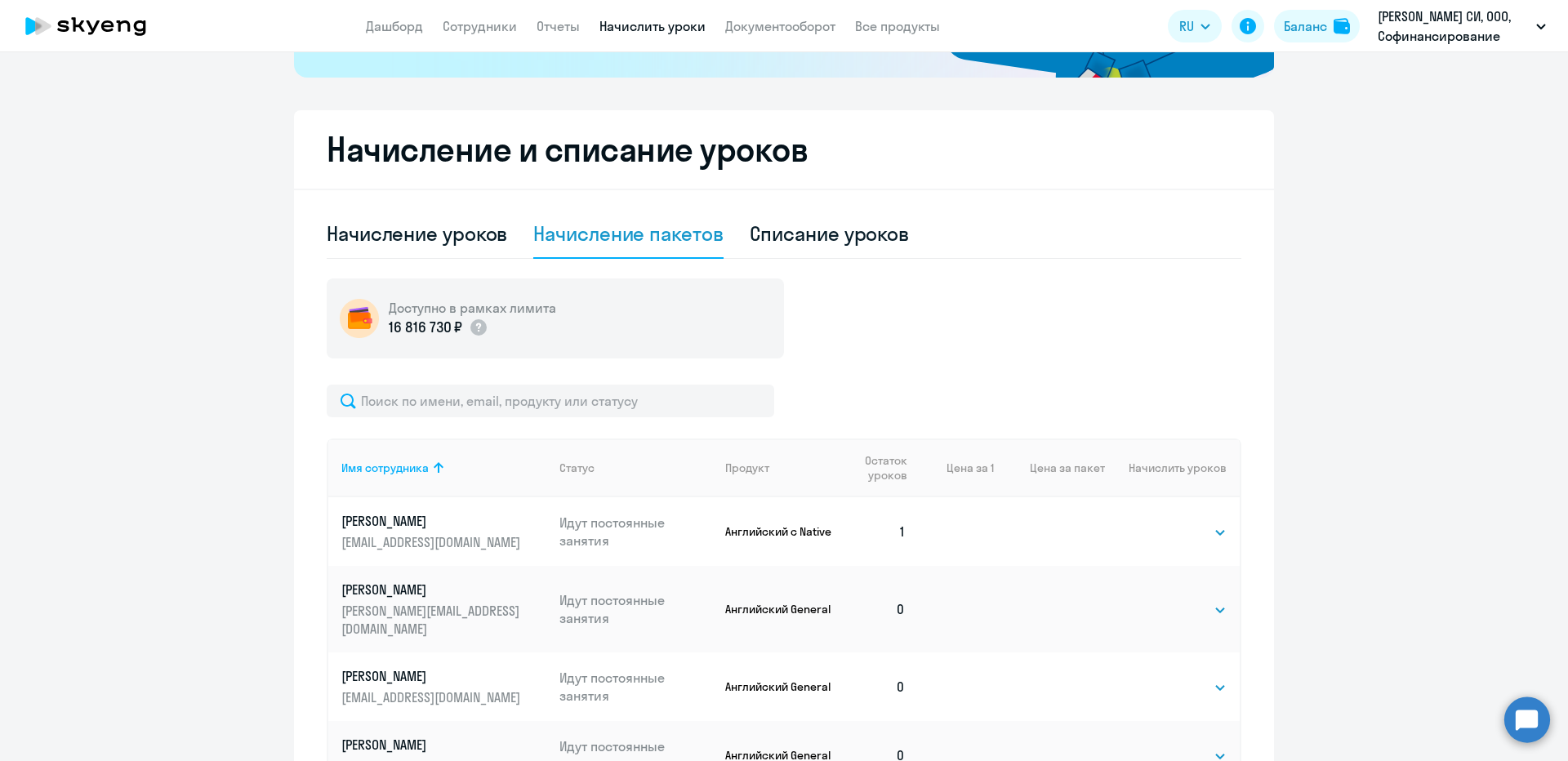
scroll to position [409, 0]
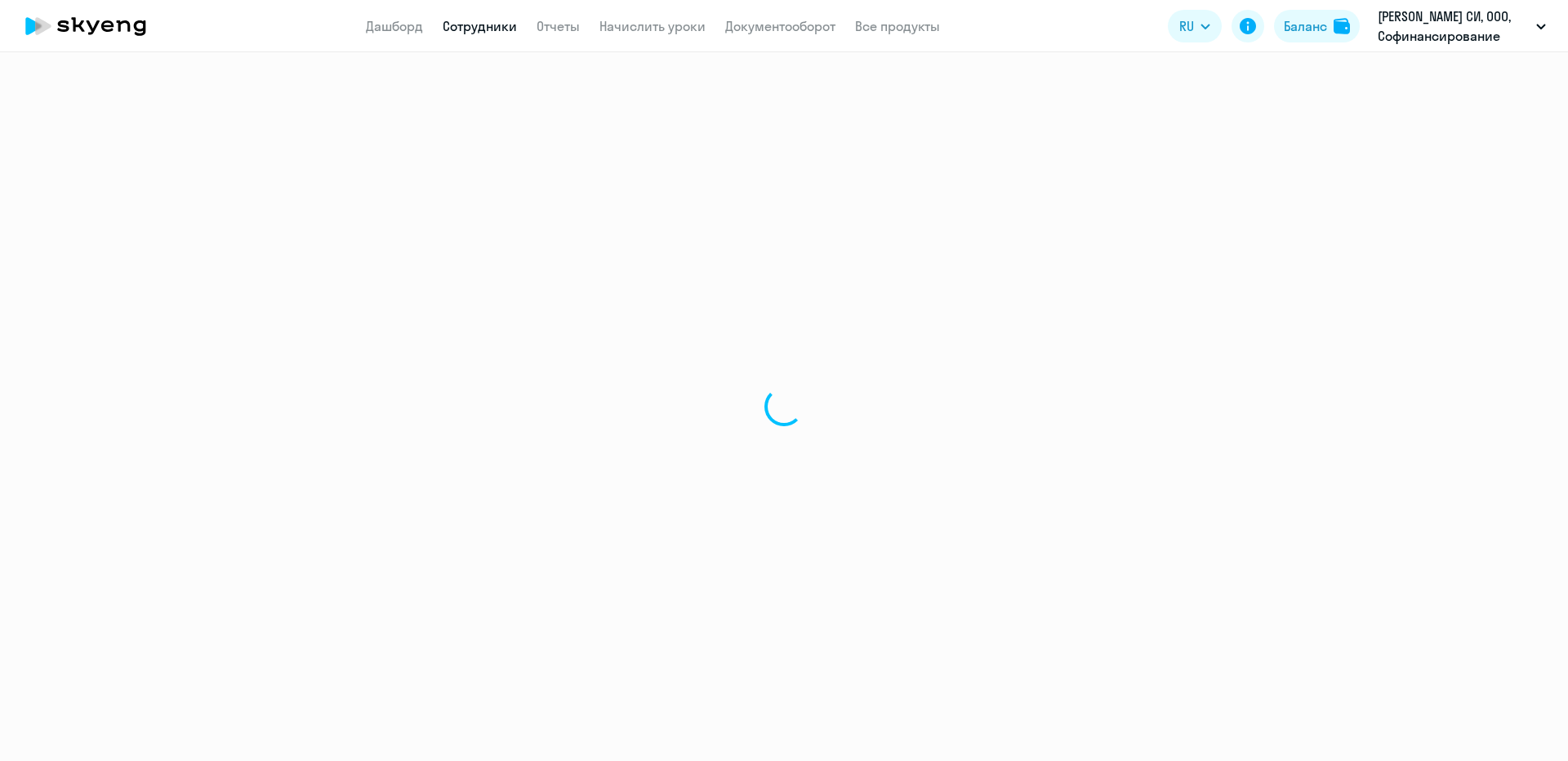
select select "30"
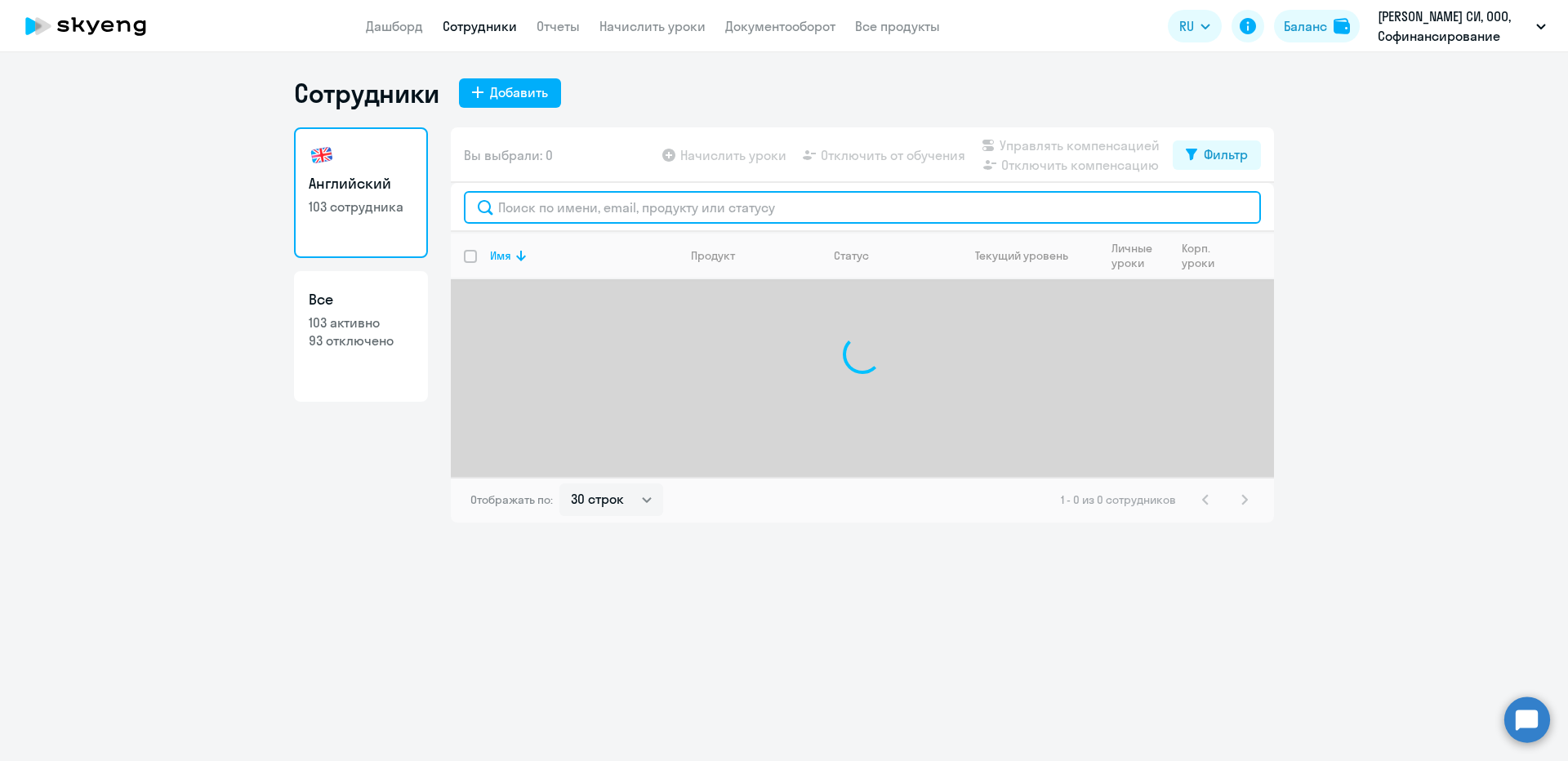
click at [535, 199] on input "text" at bounding box center [863, 207] width 797 height 32
type input "с"
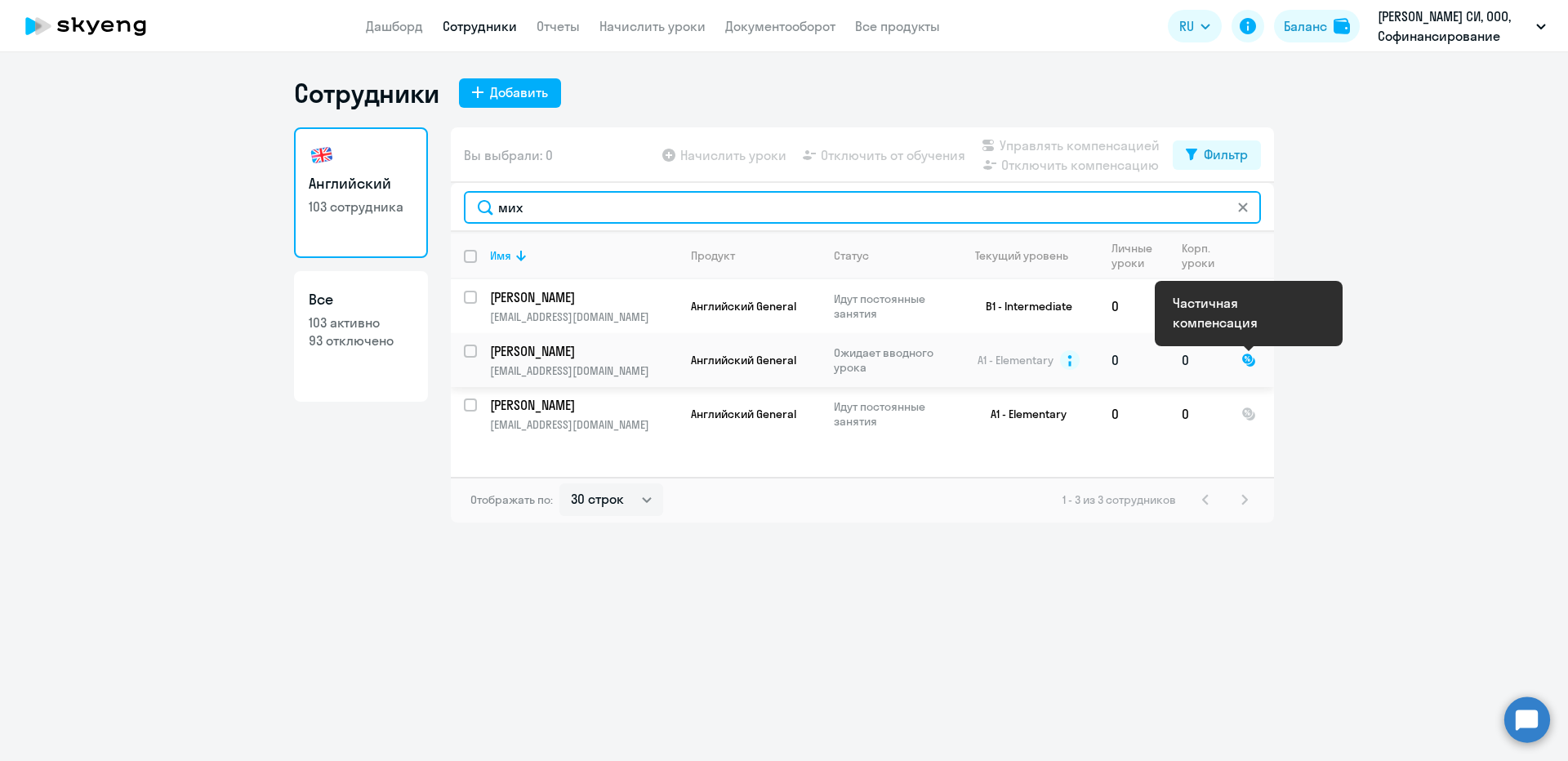
type input "мих"
